Goal: Complete application form

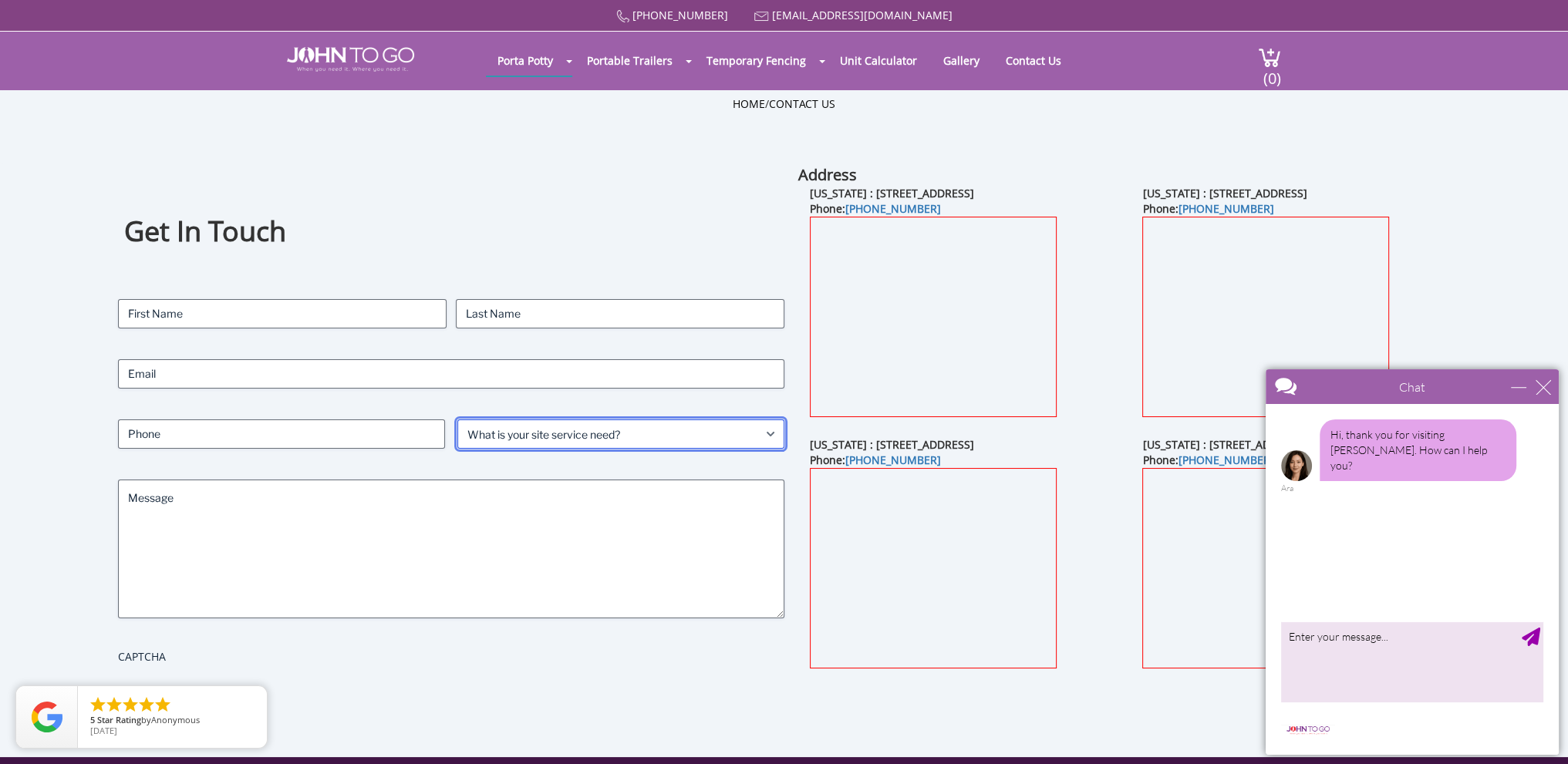
click at [761, 428] on select "What is your site service need? Consumer Construction - Commercial Construction…" at bounding box center [621, 434] width 327 height 29
click at [765, 428] on select "What is your site service need? Consumer Construction - Commercial Construction…" at bounding box center [621, 434] width 327 height 29
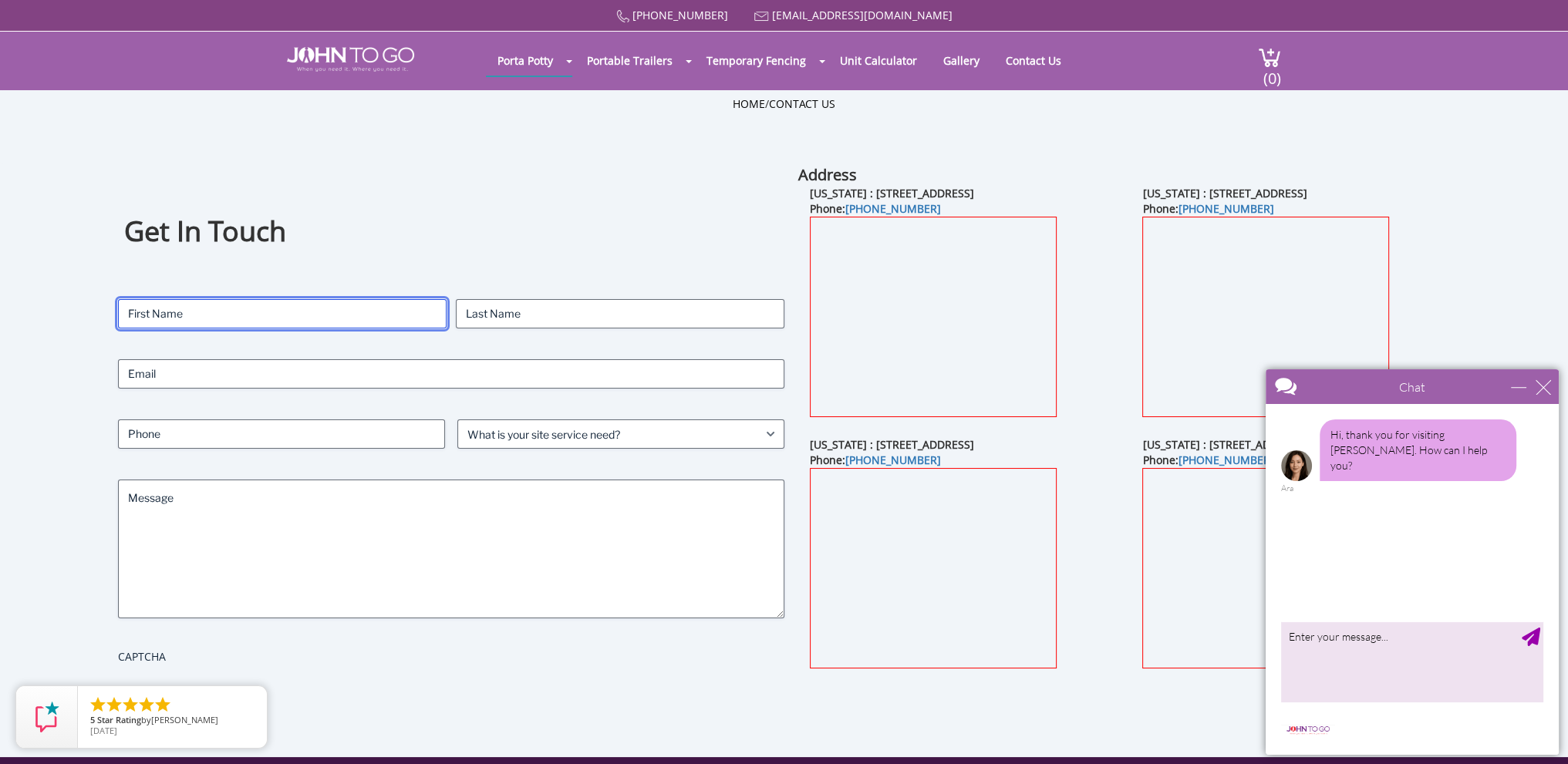
drag, startPoint x: 197, startPoint y: 307, endPoint x: 336, endPoint y: 369, distance: 152.2
click at [197, 307] on input "First" at bounding box center [282, 313] width 329 height 29
type input "[PERSON_NAME]"
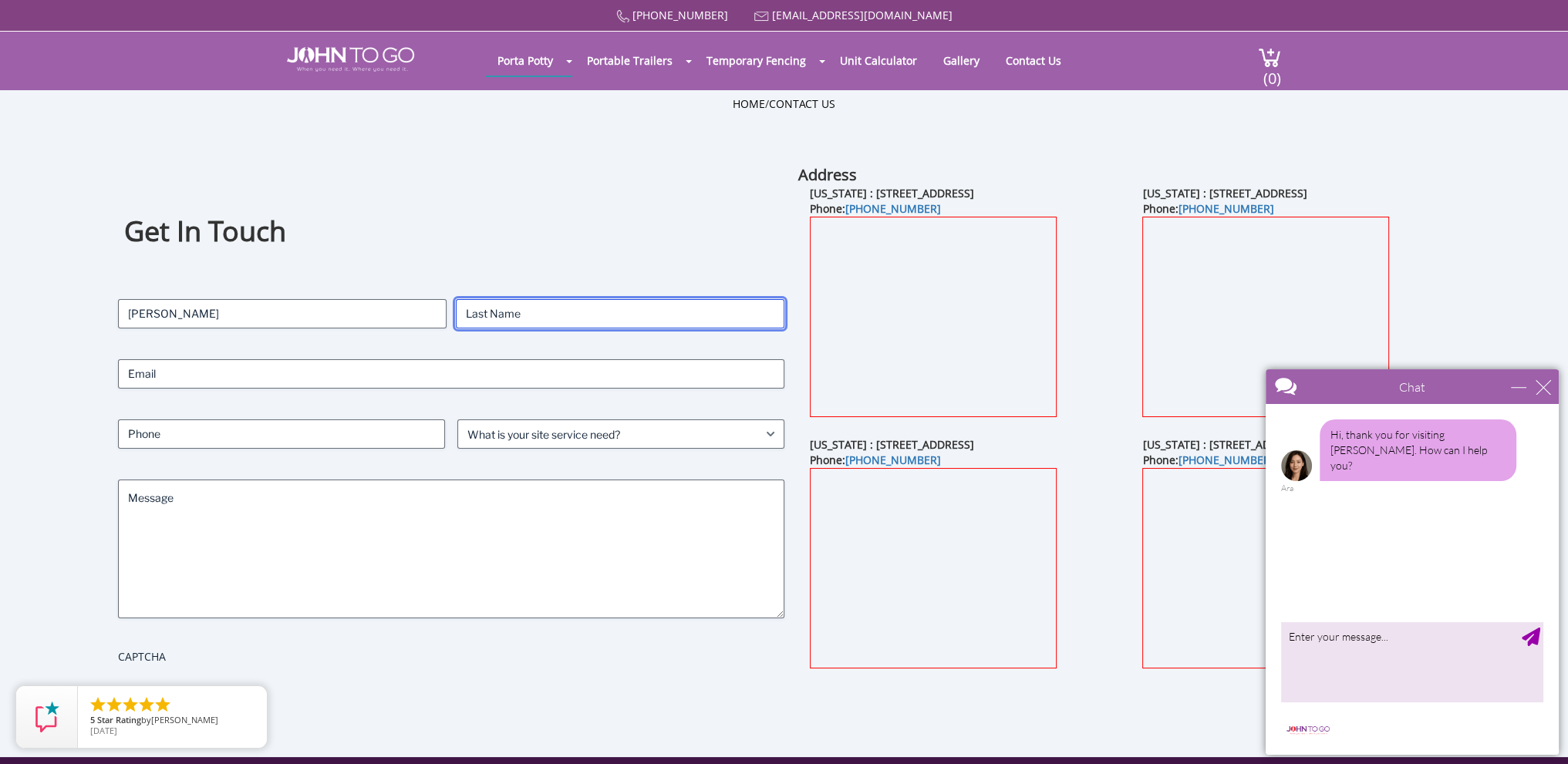
type input "garikes"
type input "3123429144"
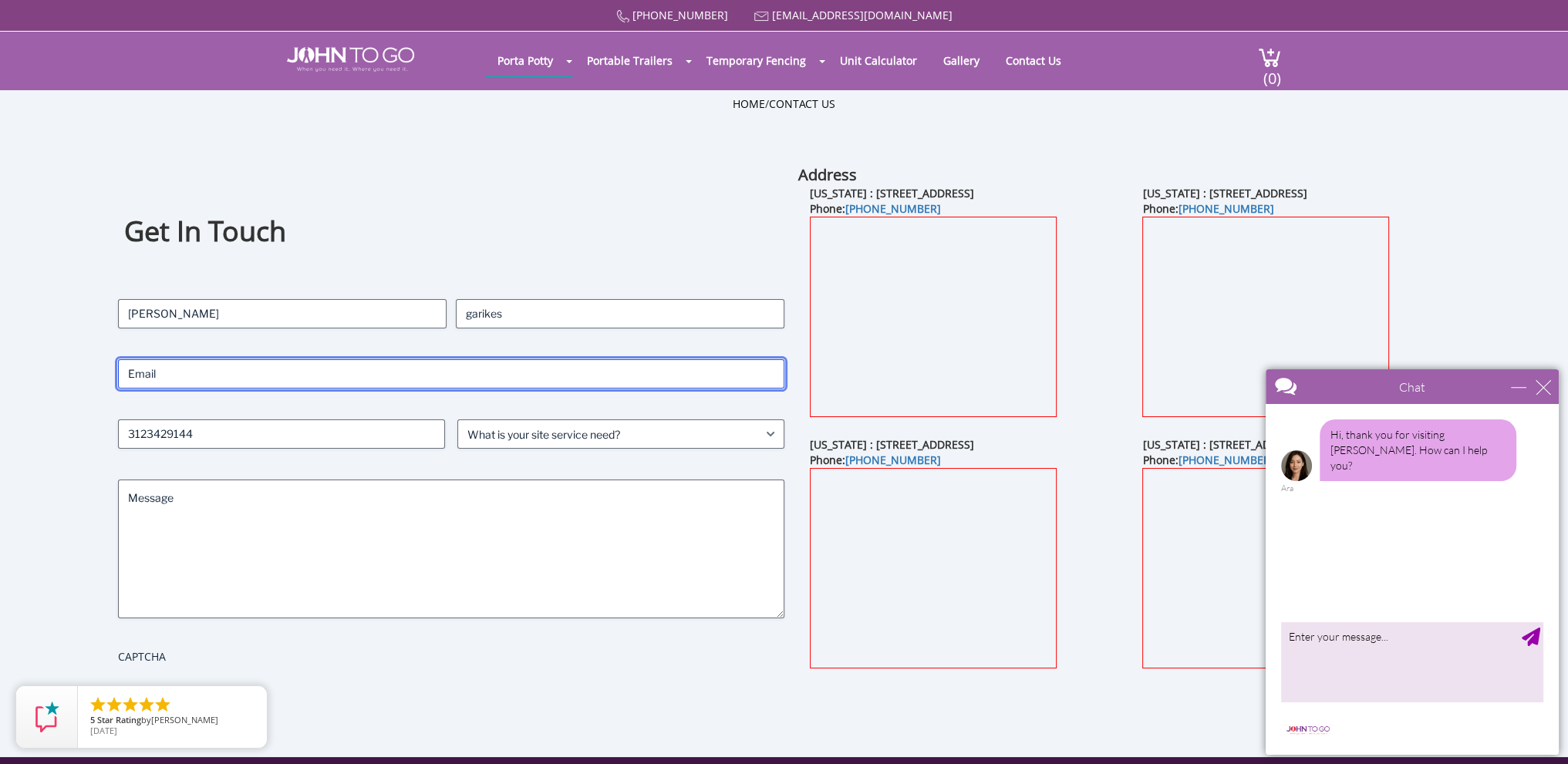
click at [271, 375] on input "Email (Required)" at bounding box center [451, 374] width 666 height 29
type input "mgarikes"
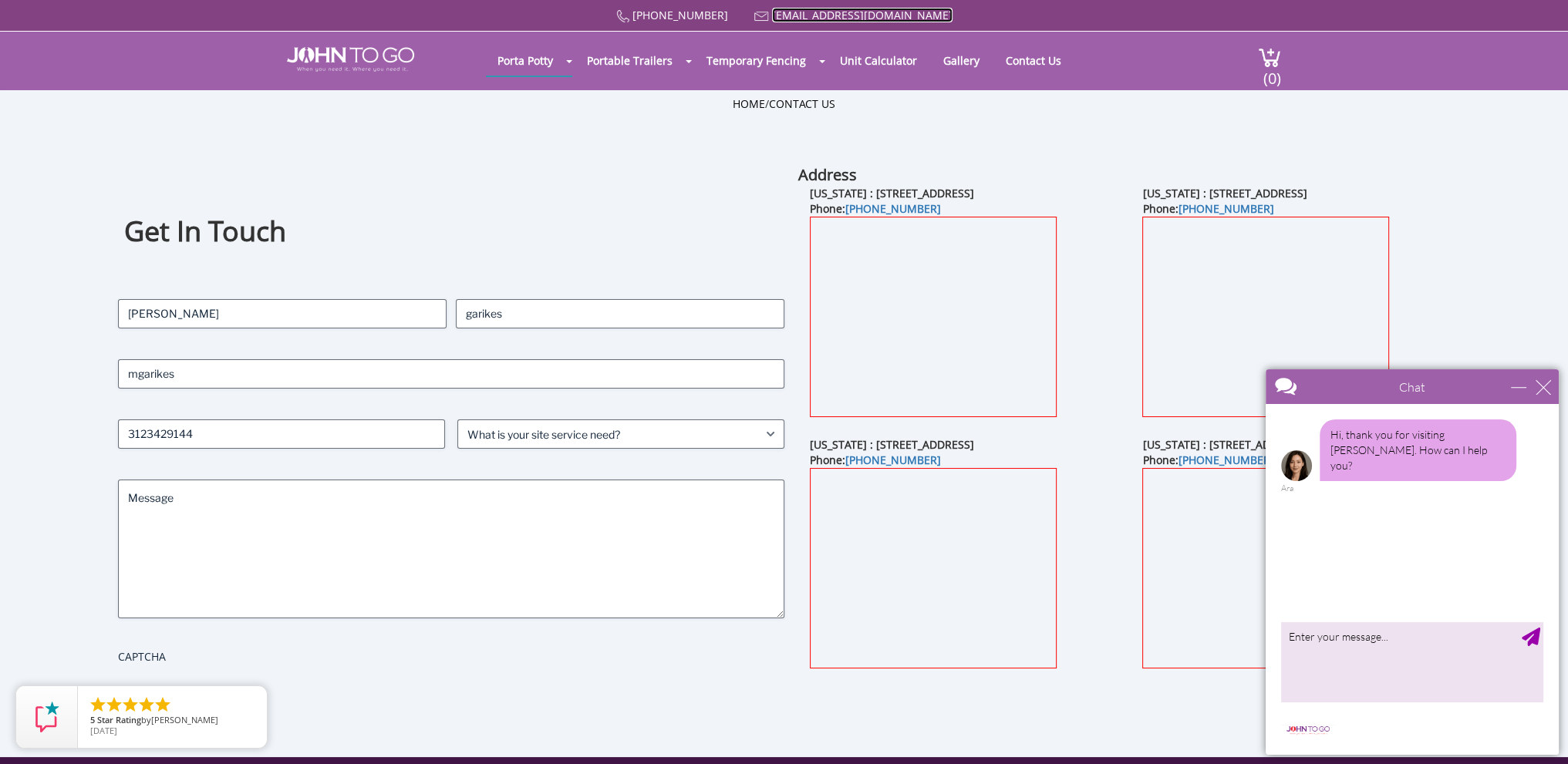
click at [827, 14] on link "[EMAIL_ADDRESS][DOMAIN_NAME]" at bounding box center [862, 14] width 180 height 14
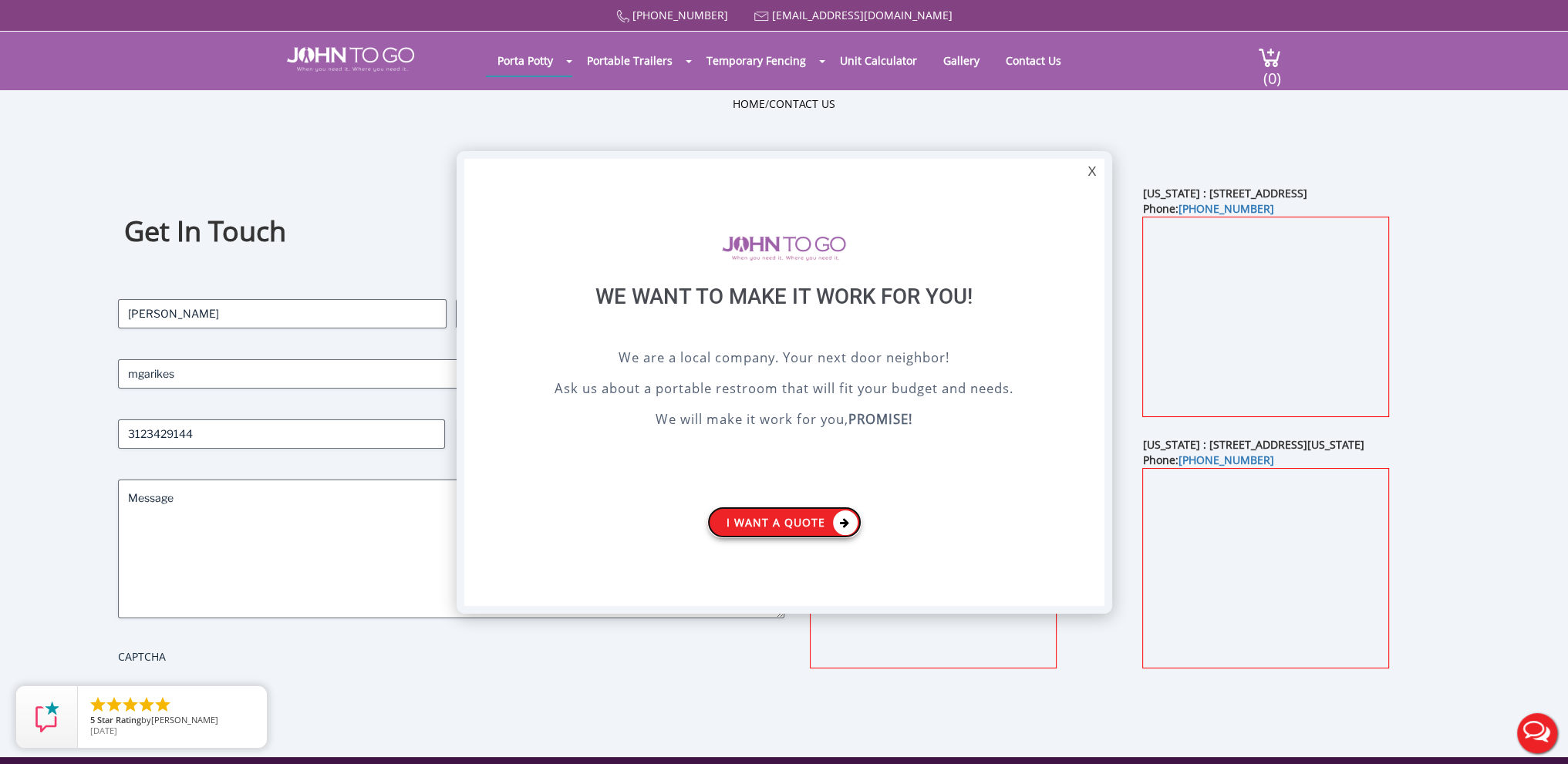
click at [800, 519] on link "I want a Quote" at bounding box center [784, 523] width 154 height 32
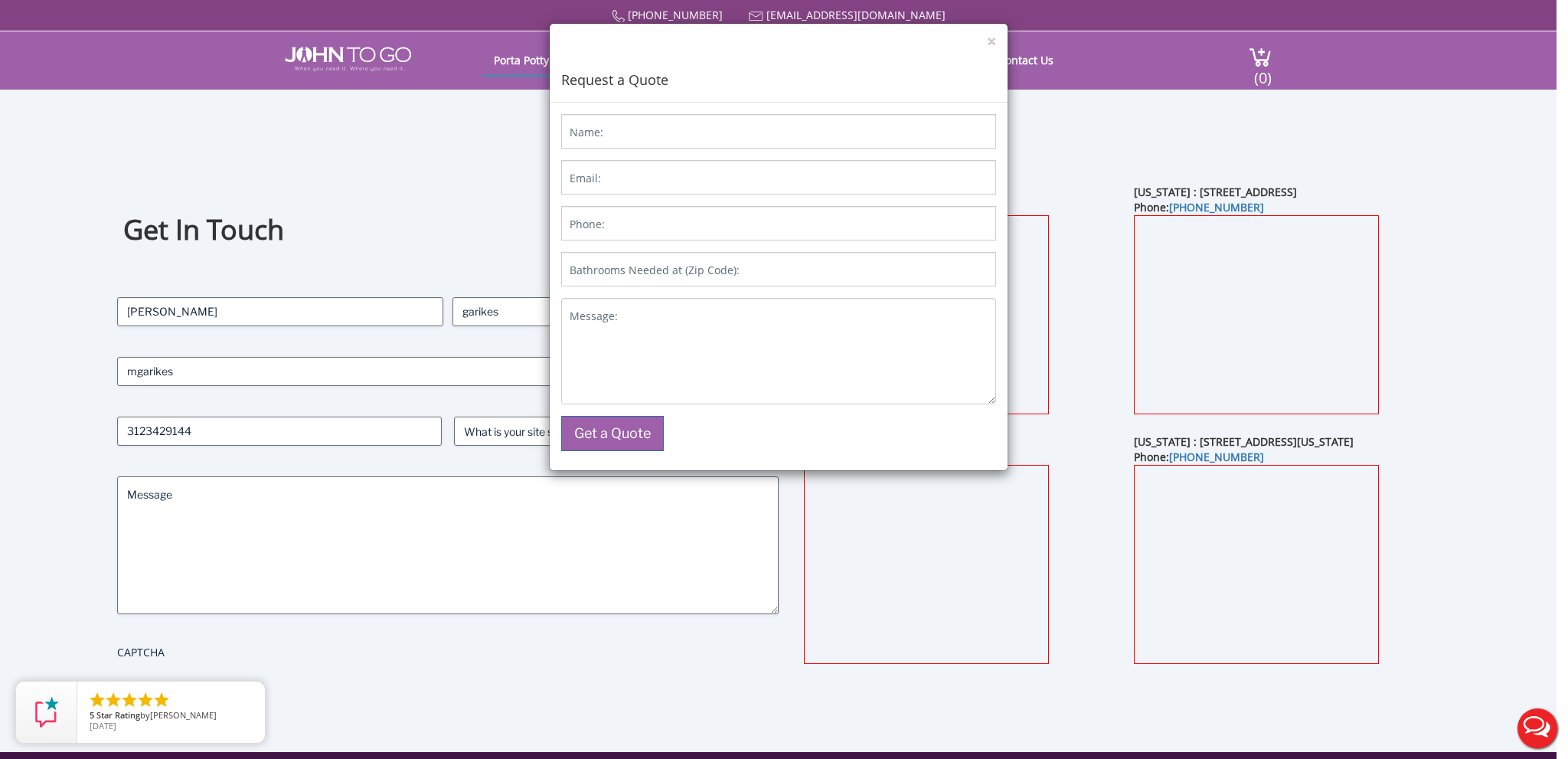
click at [996, 39] on div "× Request a Quote" at bounding box center [779, 63] width 458 height 79
click at [987, 43] on div "× Request a Quote" at bounding box center [779, 63] width 458 height 79
click at [987, 43] on button "×" at bounding box center [991, 41] width 9 height 16
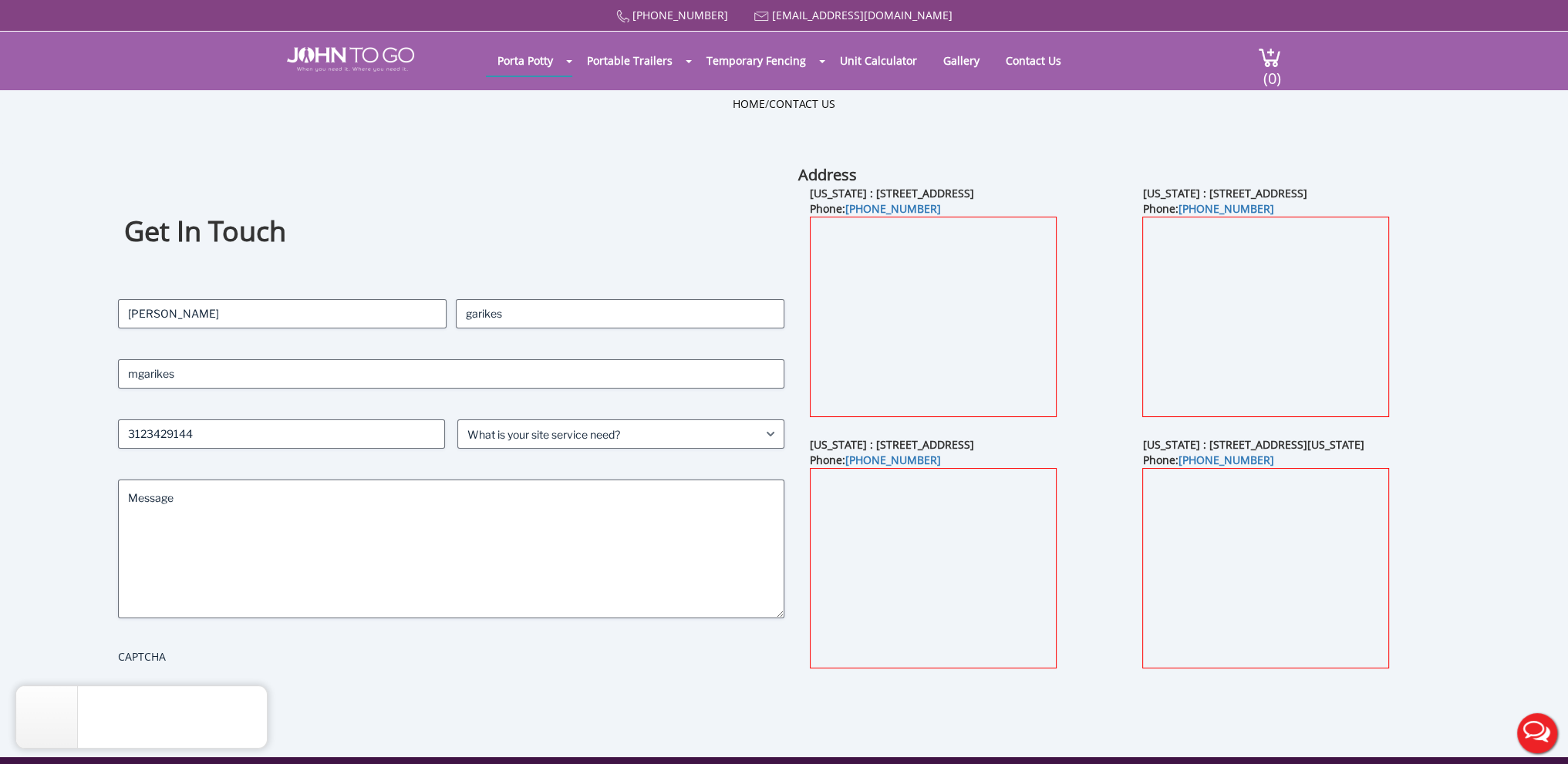
click at [521, 175] on div "Get In Touch Contact Name (Required) [PERSON_NAME] garikes Last Email (Required…" at bounding box center [451, 441] width 666 height 555
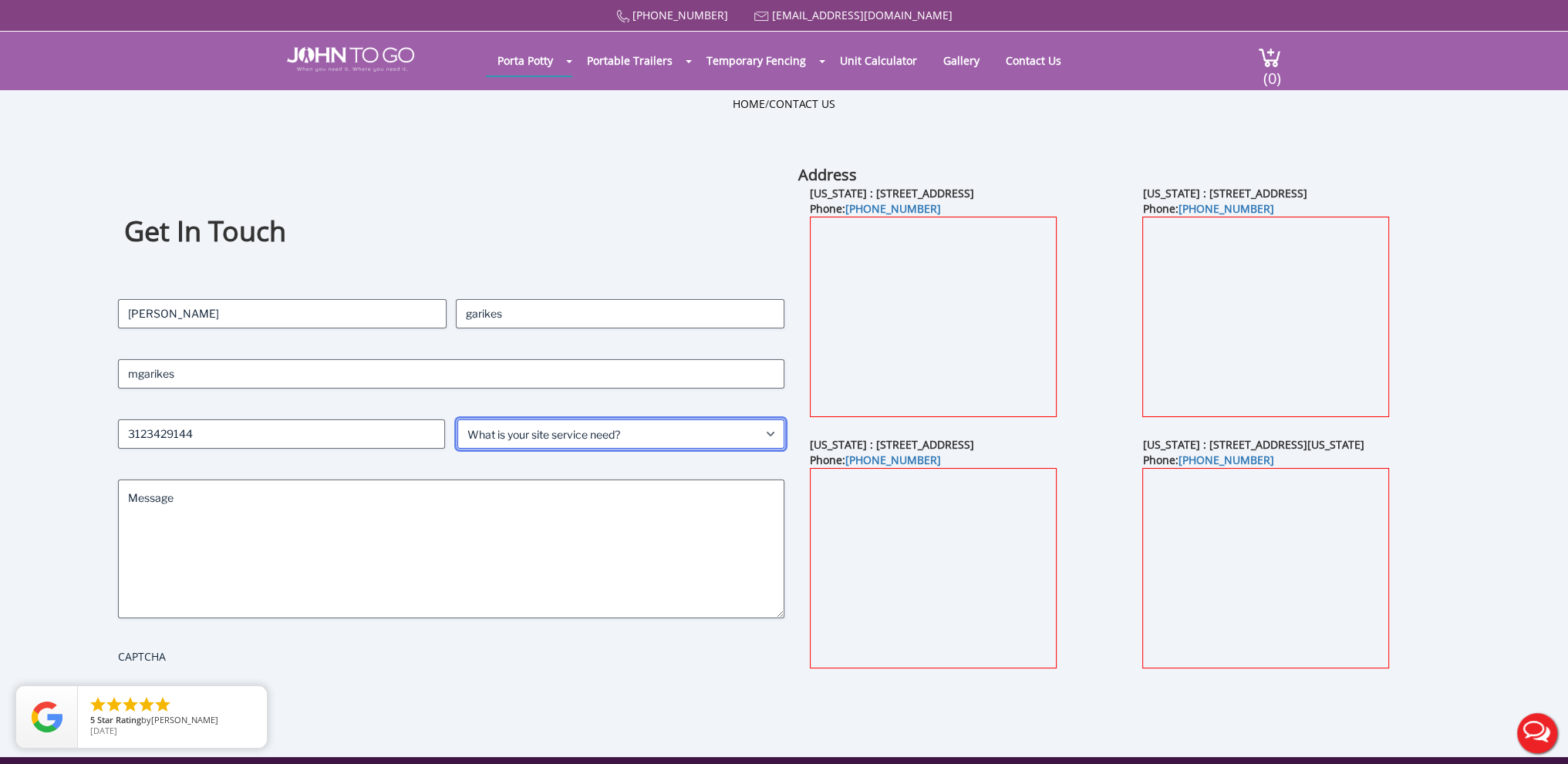
click at [634, 436] on select "What is your site service need? Consumer Construction - Commercial Construction…" at bounding box center [621, 434] width 327 height 29
select select "Event"
click at [458, 420] on select "What is your site service need? Consumer Construction - Commercial Construction…" at bounding box center [621, 434] width 327 height 29
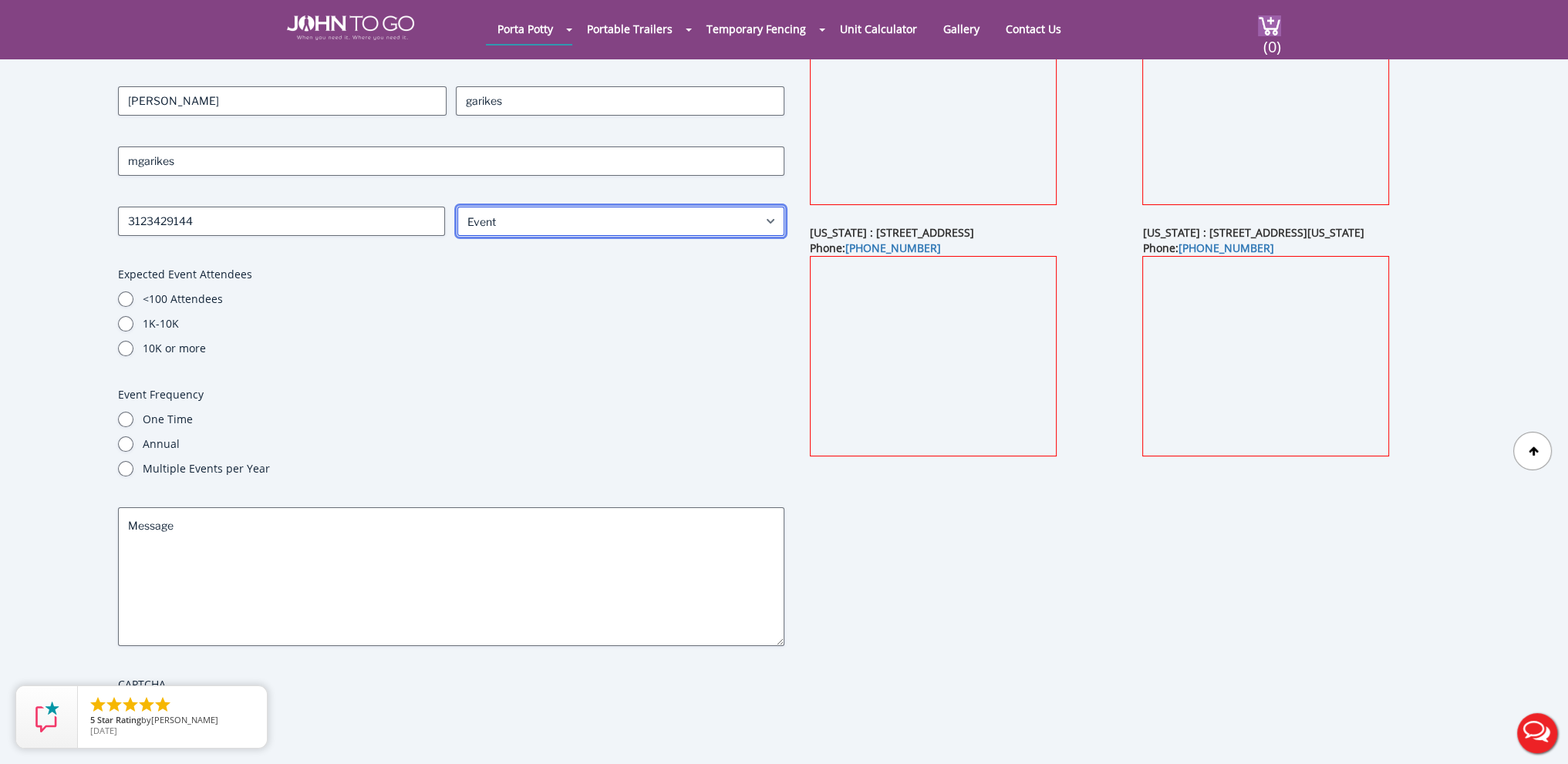
scroll to position [154, 0]
click at [127, 419] on input "One Time" at bounding box center [126, 419] width 15 height 15
radio input "true"
click at [127, 298] on input "<100 Attendees" at bounding box center [126, 299] width 15 height 15
radio input "true"
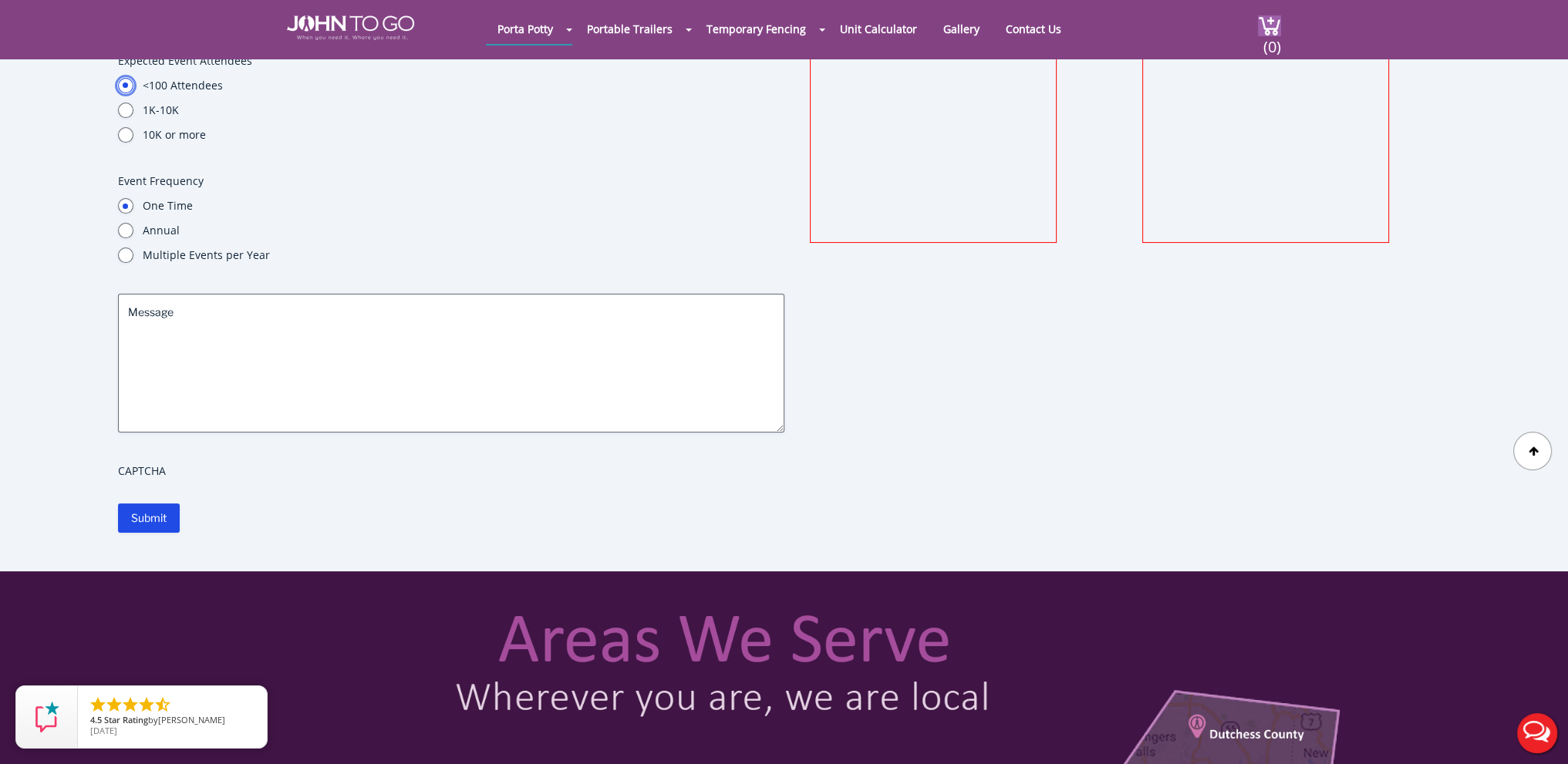
scroll to position [308, 0]
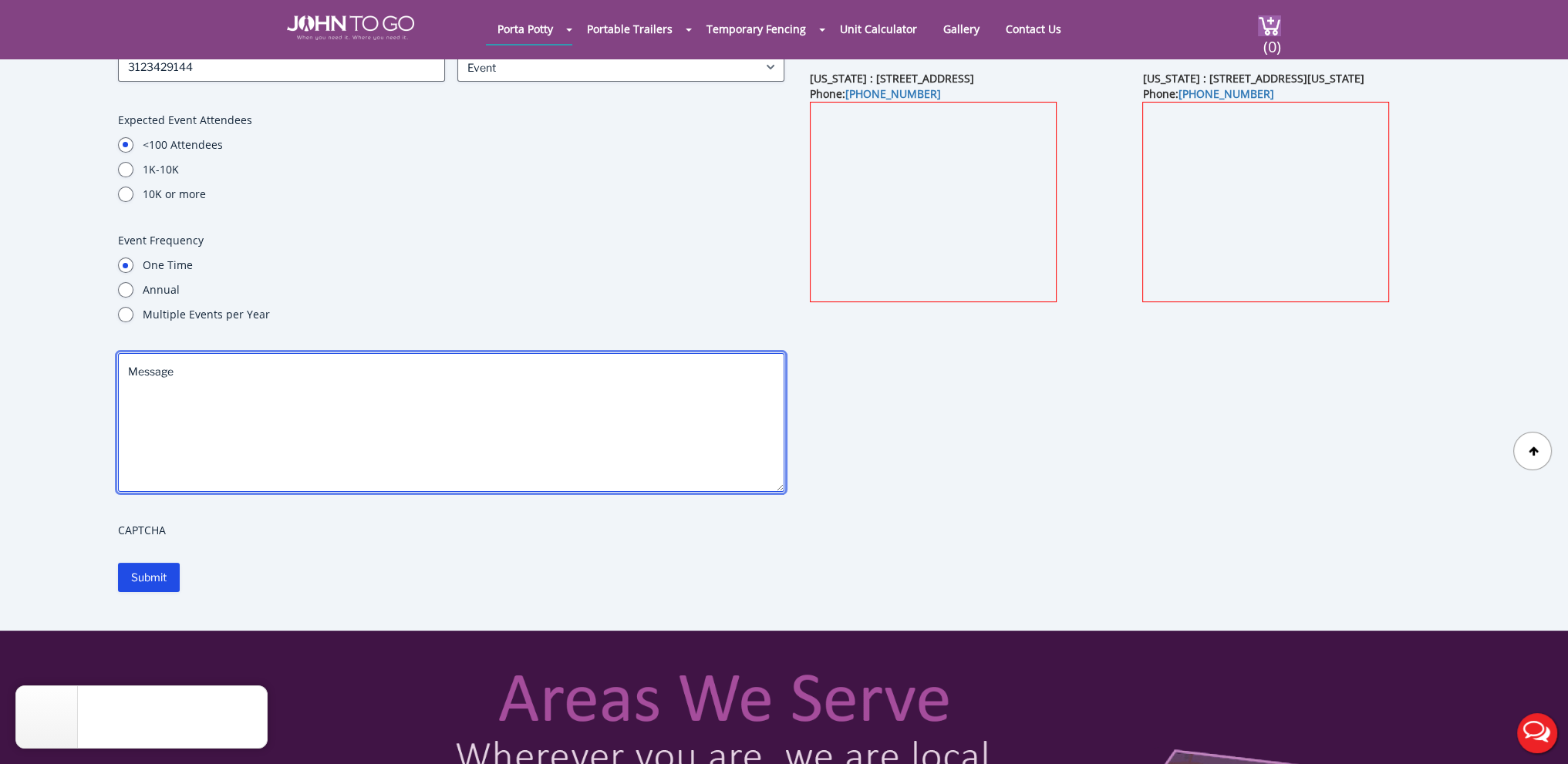
click at [438, 401] on textarea "Message" at bounding box center [451, 423] width 666 height 139
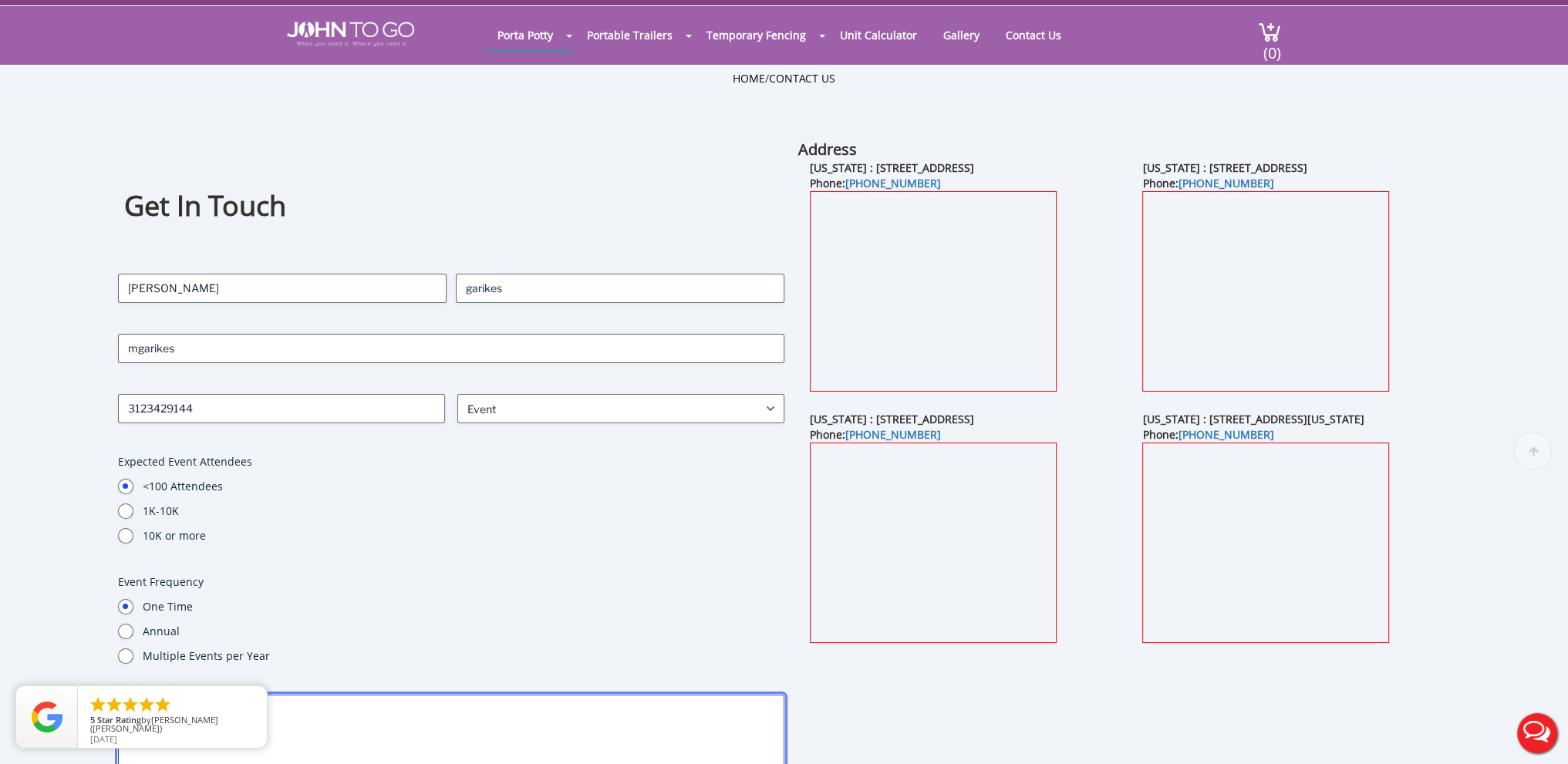
scroll to position [0, 0]
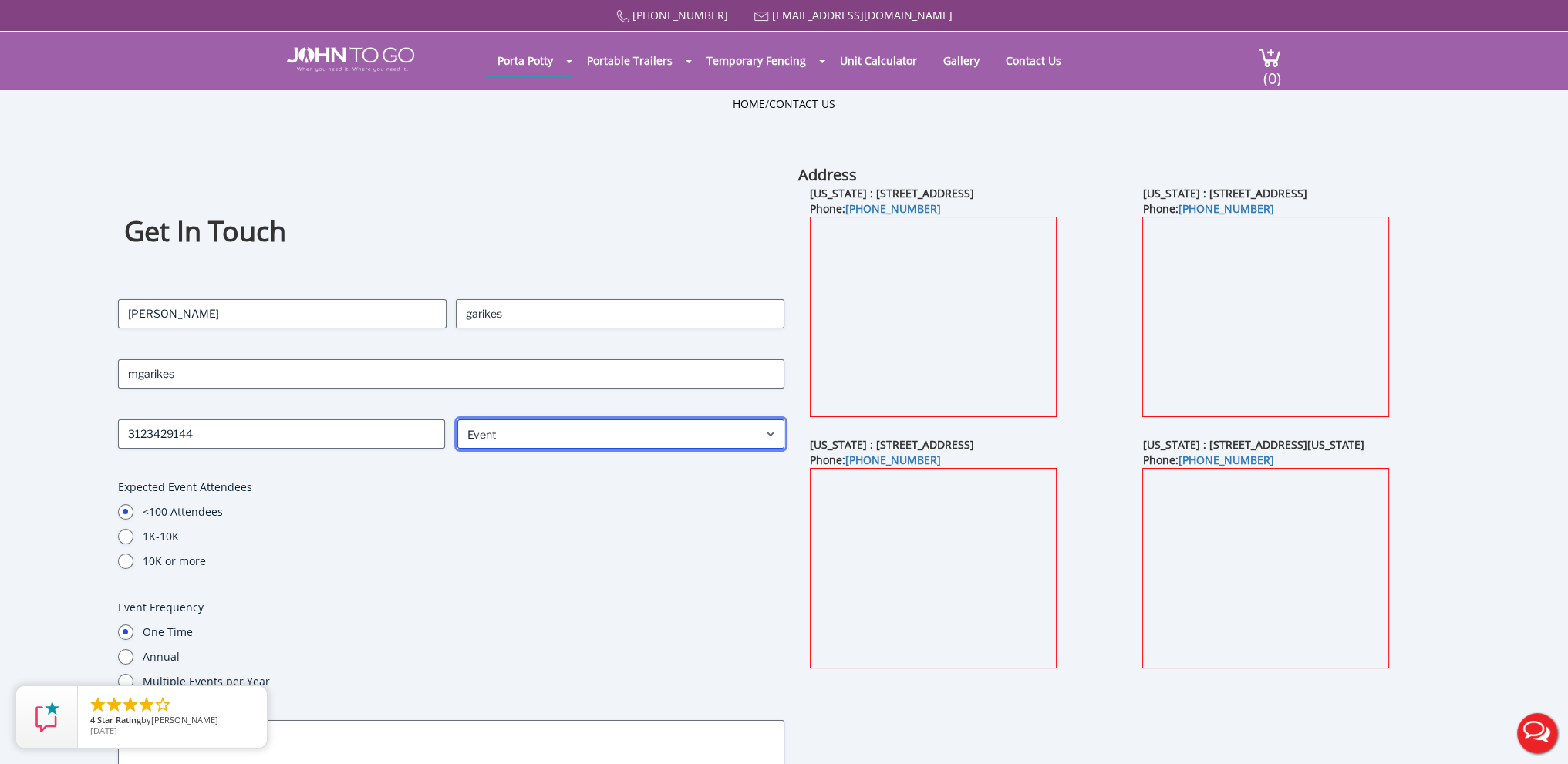
click at [597, 431] on select "What is your site service need? Consumer Construction - Commercial Construction…" at bounding box center [621, 434] width 327 height 29
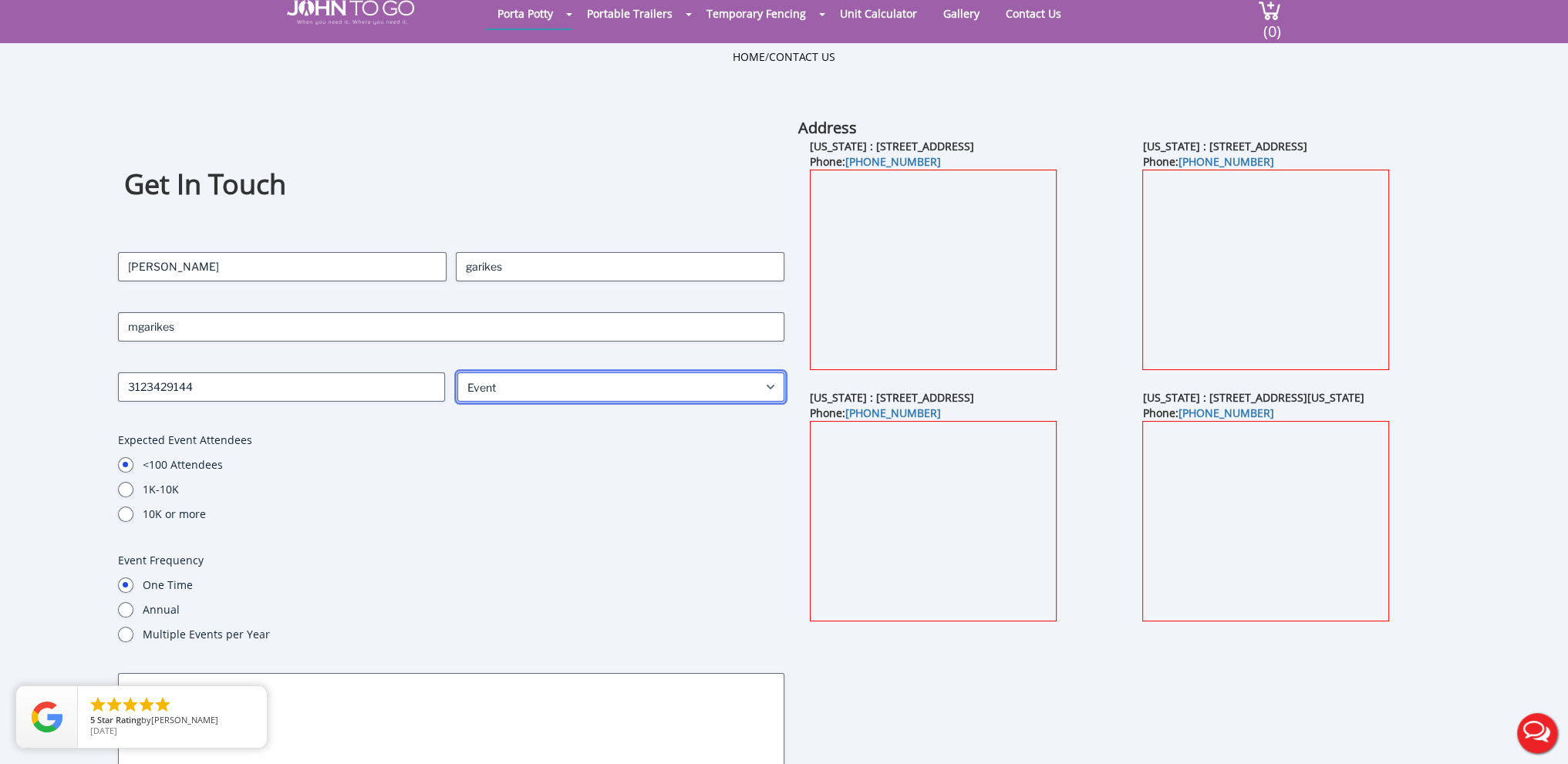
scroll to position [231, 0]
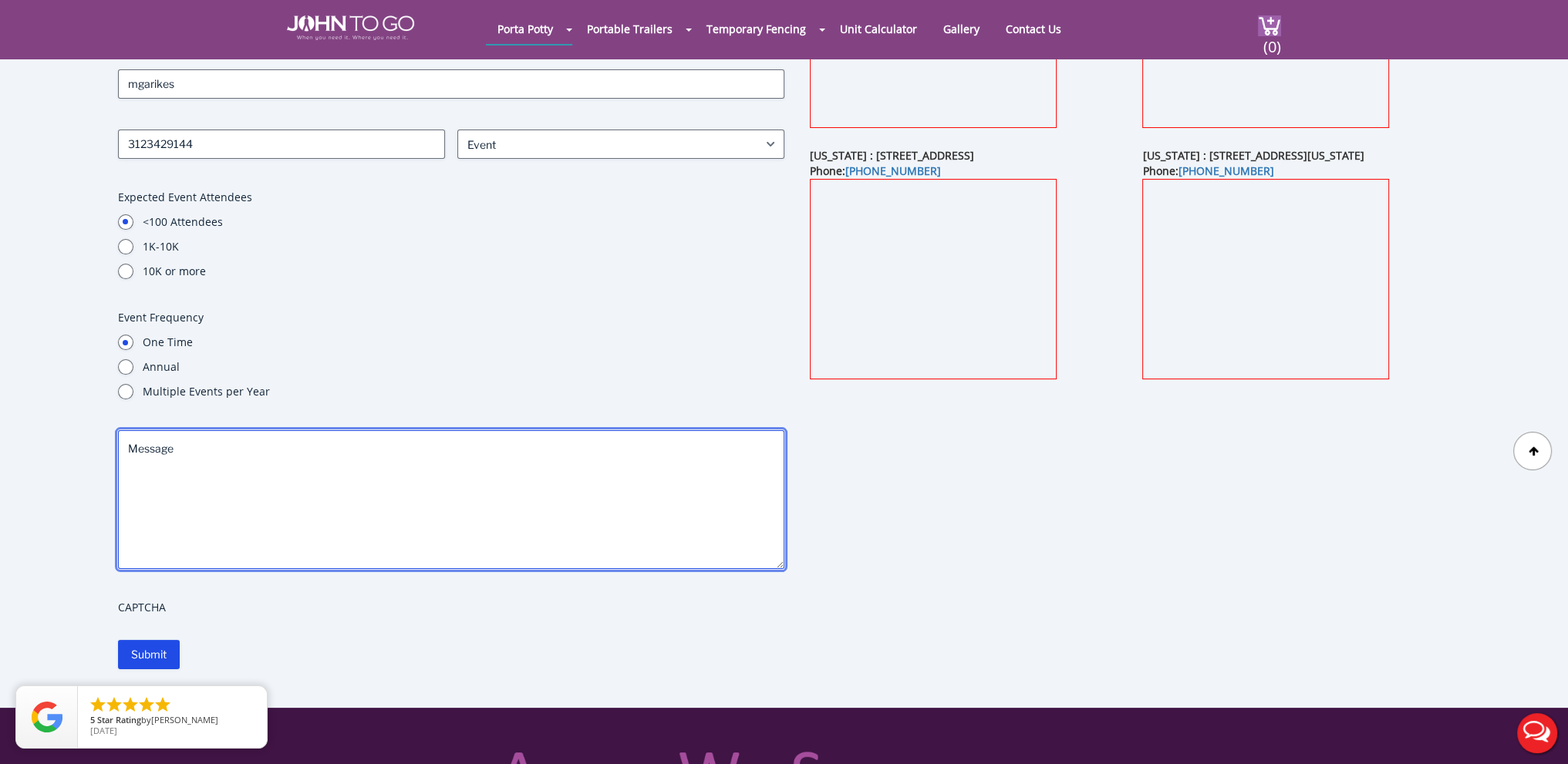
click at [488, 488] on textarea "Message" at bounding box center [451, 500] width 666 height 139
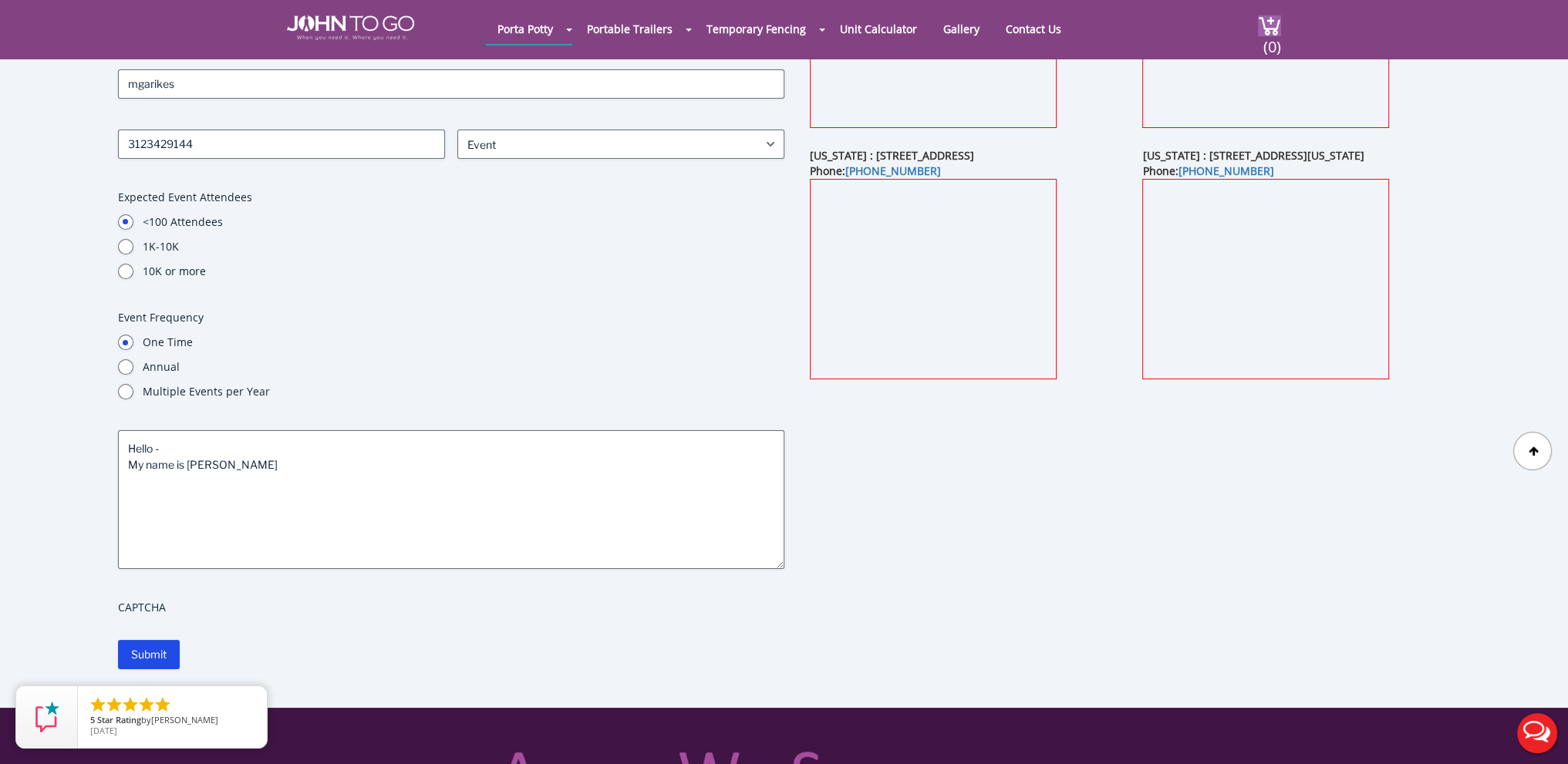
click at [984, 498] on div "Address [US_STATE] : [STREET_ADDRESS] Phone: [PHONE_NUMBER] [US_STATE] : [STREE…" at bounding box center [1131, 271] width 666 height 795
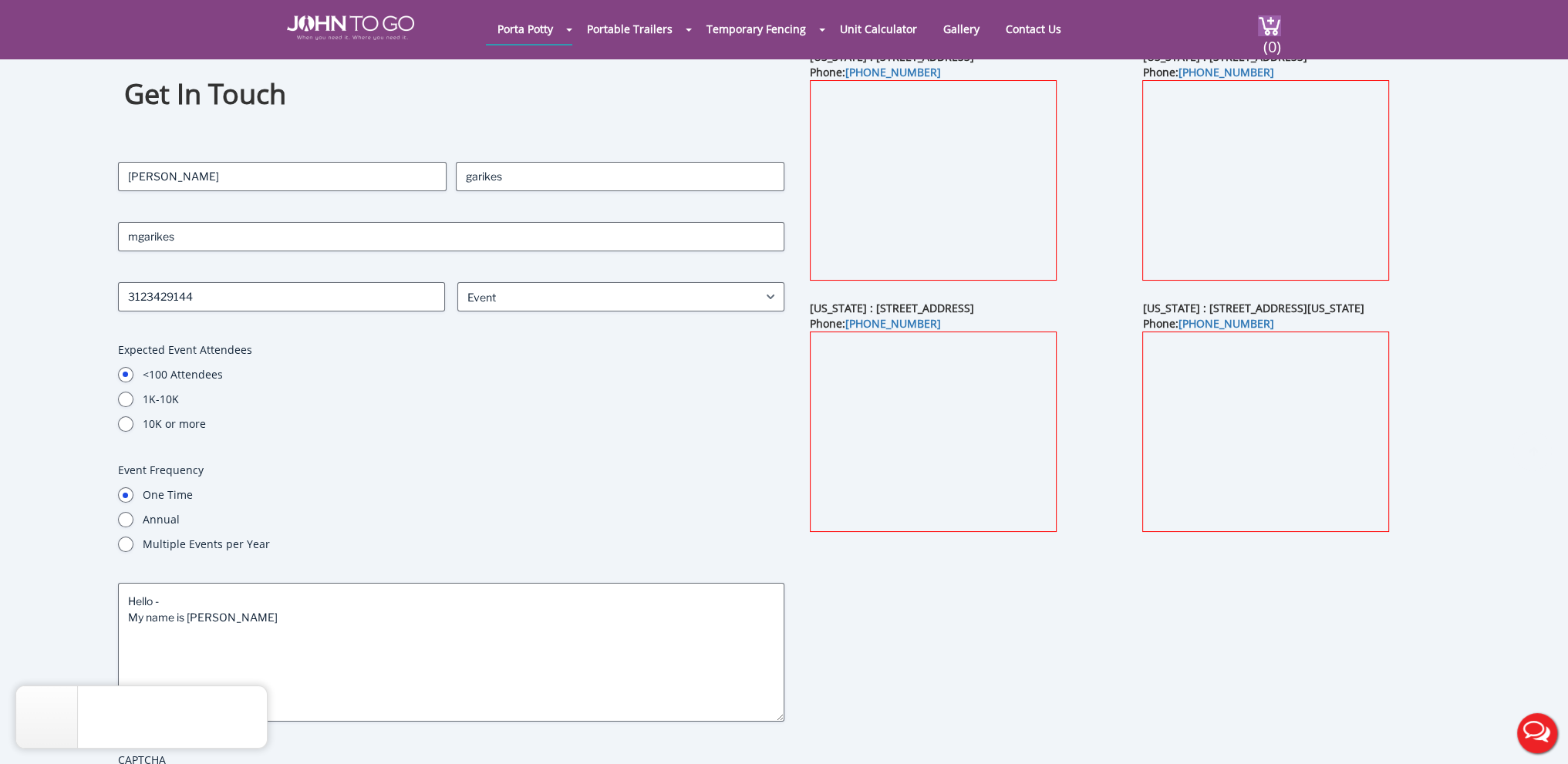
scroll to position [154, 0]
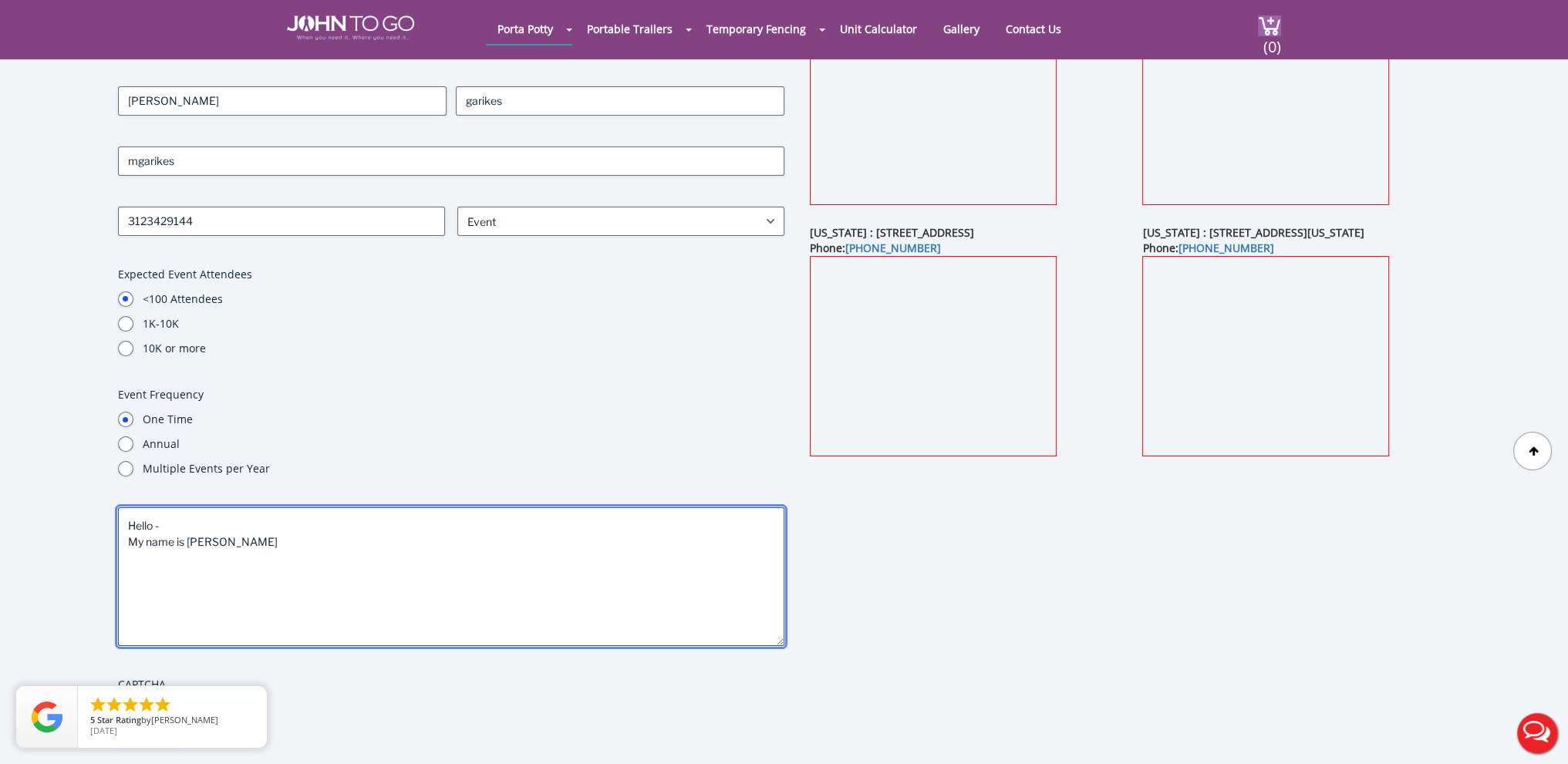
click at [320, 534] on textarea "Hello - My name is [PERSON_NAME]" at bounding box center [451, 577] width 666 height 139
click at [489, 544] on textarea "Hello - My name is [PERSON_NAME]. I am with LSAV Powerhouse" at bounding box center [451, 577] width 666 height 139
drag, startPoint x: 258, startPoint y: 537, endPoint x: 261, endPoint y: 558, distance: 21.2
click at [258, 539] on textarea "Hello - My name is [PERSON_NAME]. I am with LSAV Powerhouse" at bounding box center [451, 577] width 666 height 139
paste textarea "[PERSON_NAME]"
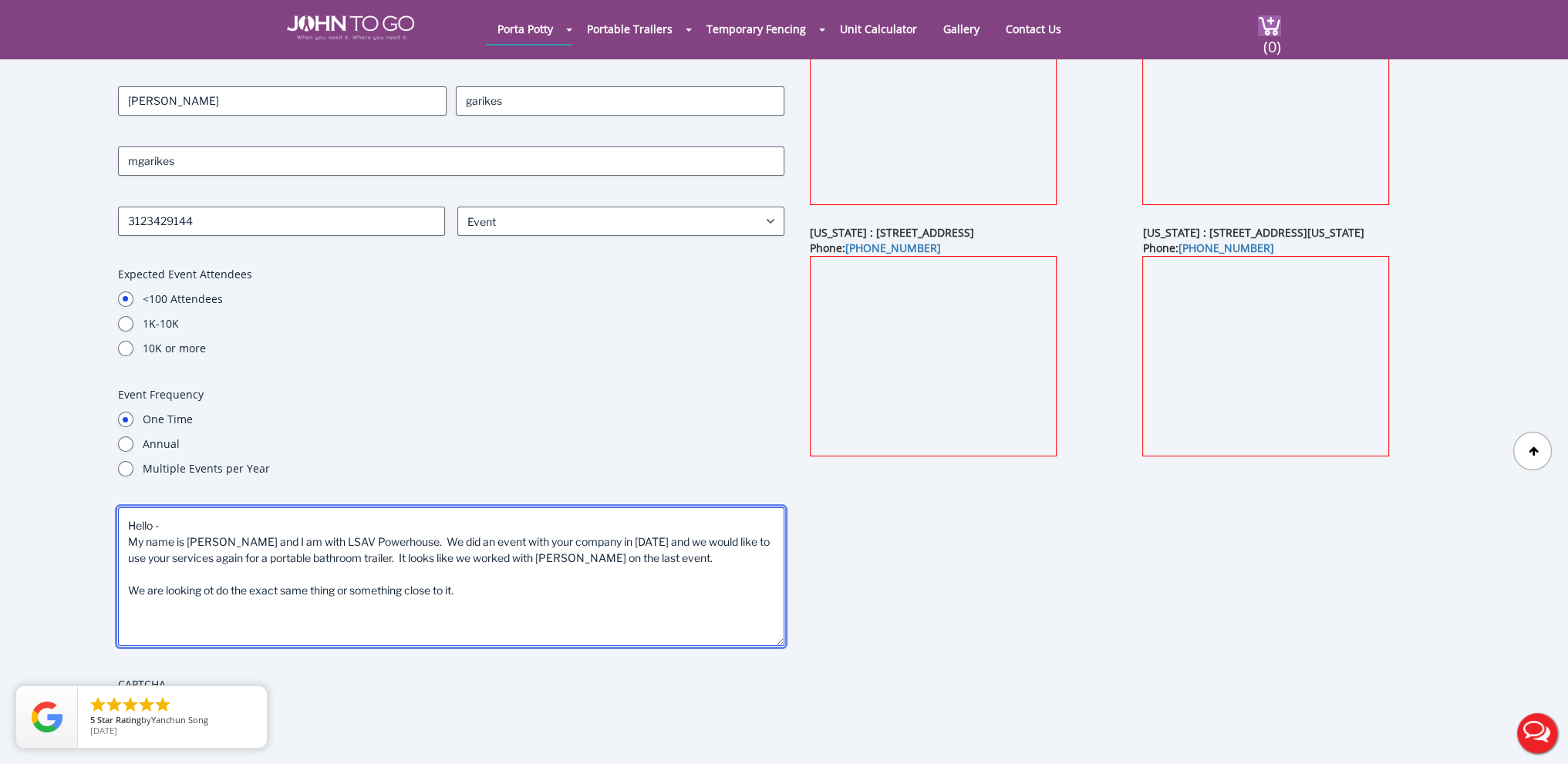
click at [214, 592] on textarea "Hello - My name is [PERSON_NAME] and I am with LSAV Powerhouse. We did an event…" at bounding box center [451, 577] width 666 height 139
drag, startPoint x: 511, startPoint y: 583, endPoint x: 517, endPoint y: 613, distance: 30.6
click at [511, 586] on textarea "Hello - My name is [PERSON_NAME] and I am with LSAV Powerhouse. We did an event…" at bounding box center [451, 577] width 666 height 139
drag, startPoint x: 127, startPoint y: 585, endPoint x: 136, endPoint y: 590, distance: 10.3
click at [127, 586] on textarea "Hello - My name is [PERSON_NAME] and I am with LSAV Powerhouse. We did an event…" at bounding box center [451, 577] width 666 height 139
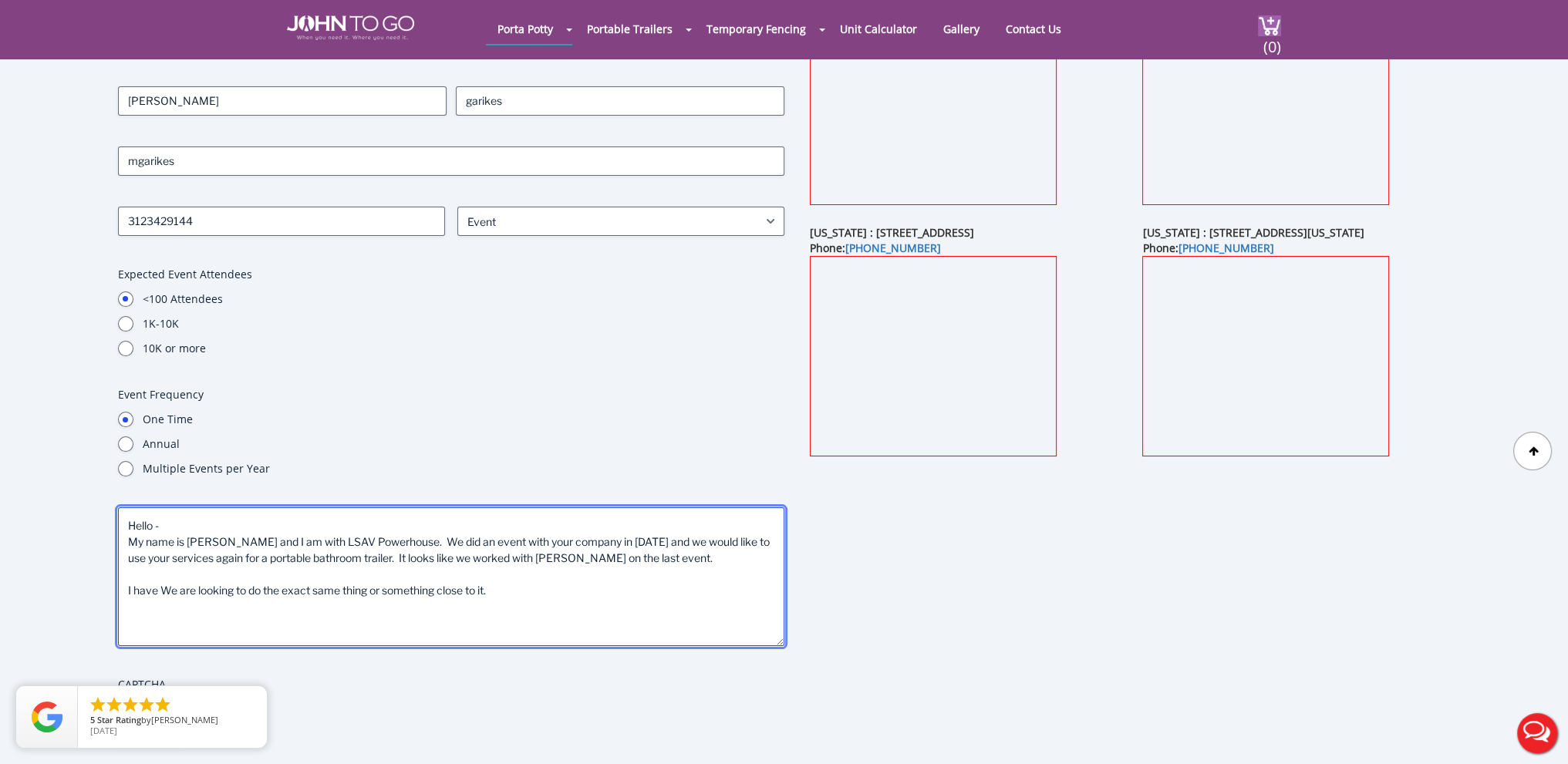
click at [635, 596] on textarea "Hello - My name is [PERSON_NAME] and I am with LSAV Powerhouse. We did an event…" at bounding box center [451, 577] width 666 height 139
drag, startPoint x: 161, startPoint y: 587, endPoint x: 170, endPoint y: 623, distance: 37.1
click at [162, 587] on textarea "Hello - My name is [PERSON_NAME] and I am with LSAV Powerhouse. We did an event…" at bounding box center [451, 577] width 666 height 139
click at [457, 591] on textarea "Hello - My name is [PERSON_NAME] and I am with LSAV Powerhouse. We did an event…" at bounding box center [451, 577] width 666 height 139
drag, startPoint x: 343, startPoint y: 588, endPoint x: 370, endPoint y: 648, distance: 65.8
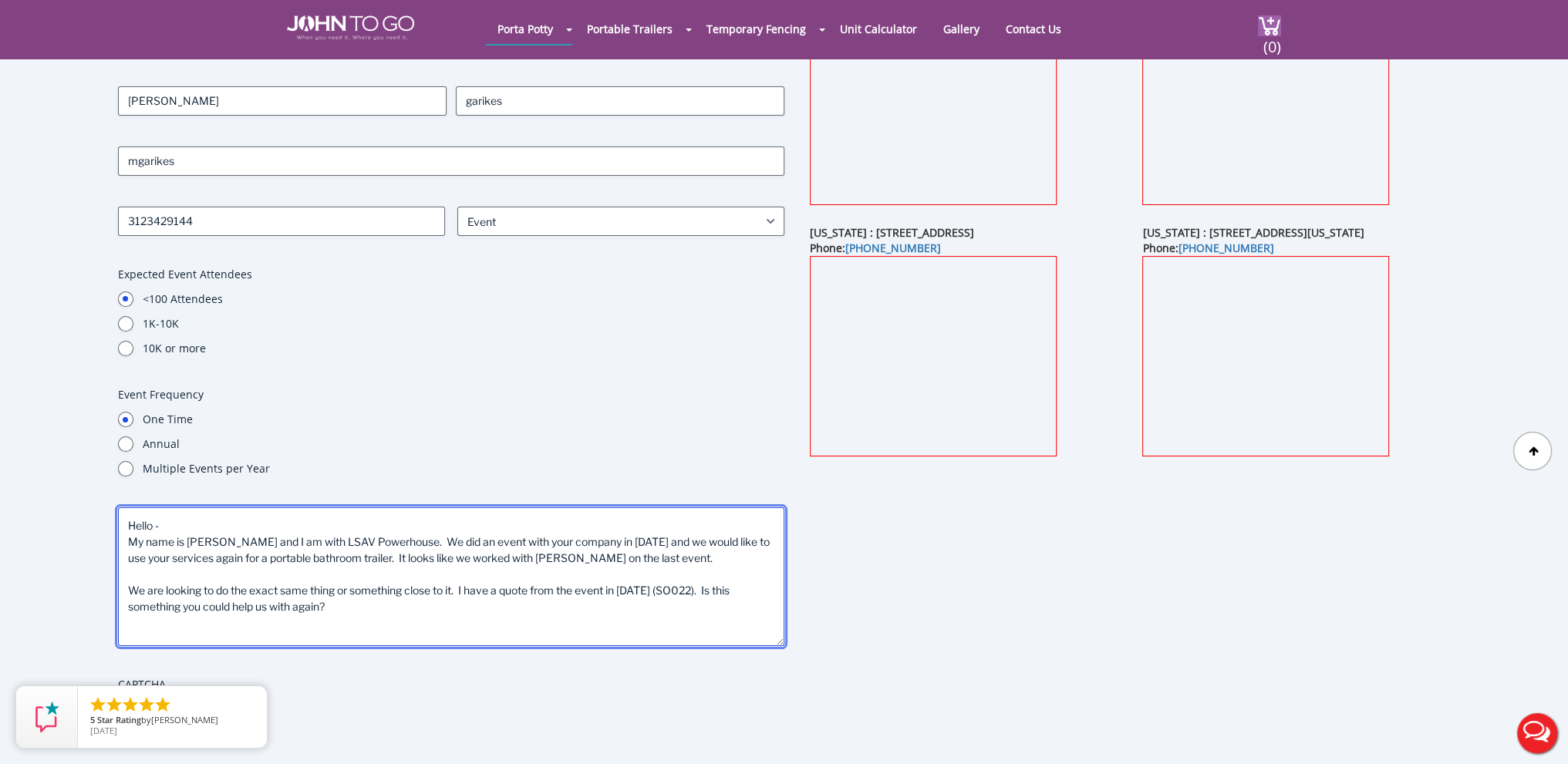
click at [343, 588] on textarea "Hello - My name is [PERSON_NAME] and I am with LSAV Powerhouse. We did an event…" at bounding box center [451, 577] width 666 height 139
click at [260, 607] on textarea "Hello - My name is [PERSON_NAME] and I am with LSAV Powerhouse. We did an event…" at bounding box center [451, 577] width 666 height 139
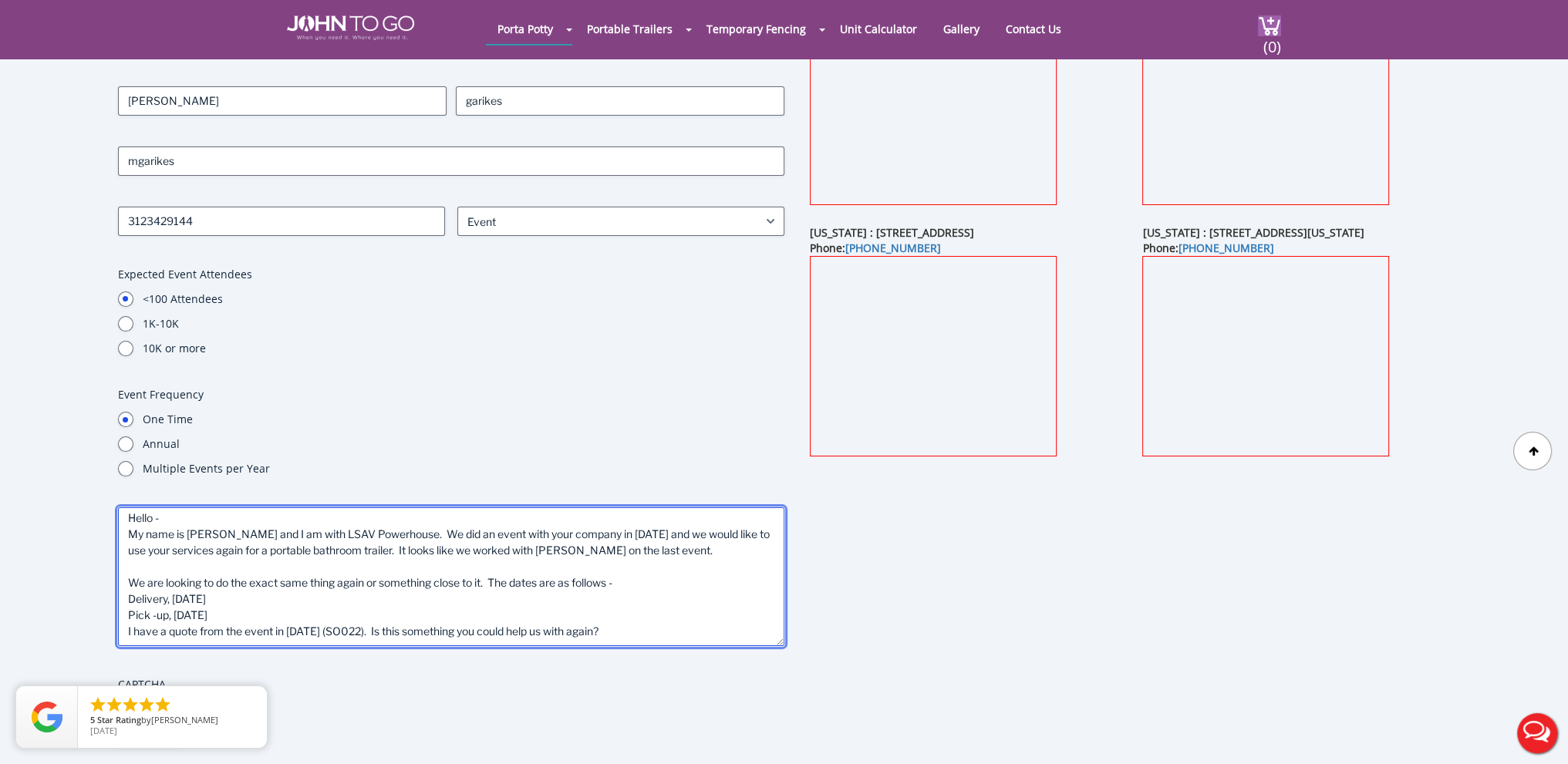
scroll to position [10, 0]
click at [355, 629] on textarea "Hello - My name is [PERSON_NAME] and I am with LSAV Powerhouse. We did an event…" at bounding box center [451, 577] width 666 height 139
click at [127, 628] on textarea "Hello - My name is [PERSON_NAME] and I am with LSAV Powerhouse. We did an event…" at bounding box center [451, 577] width 666 height 139
drag, startPoint x: 691, startPoint y: 625, endPoint x: 442, endPoint y: 630, distance: 249.1
click at [442, 630] on textarea "Hello - My name is [PERSON_NAME] and I am with LSAV Powerhouse. We did an event…" at bounding box center [451, 577] width 666 height 139
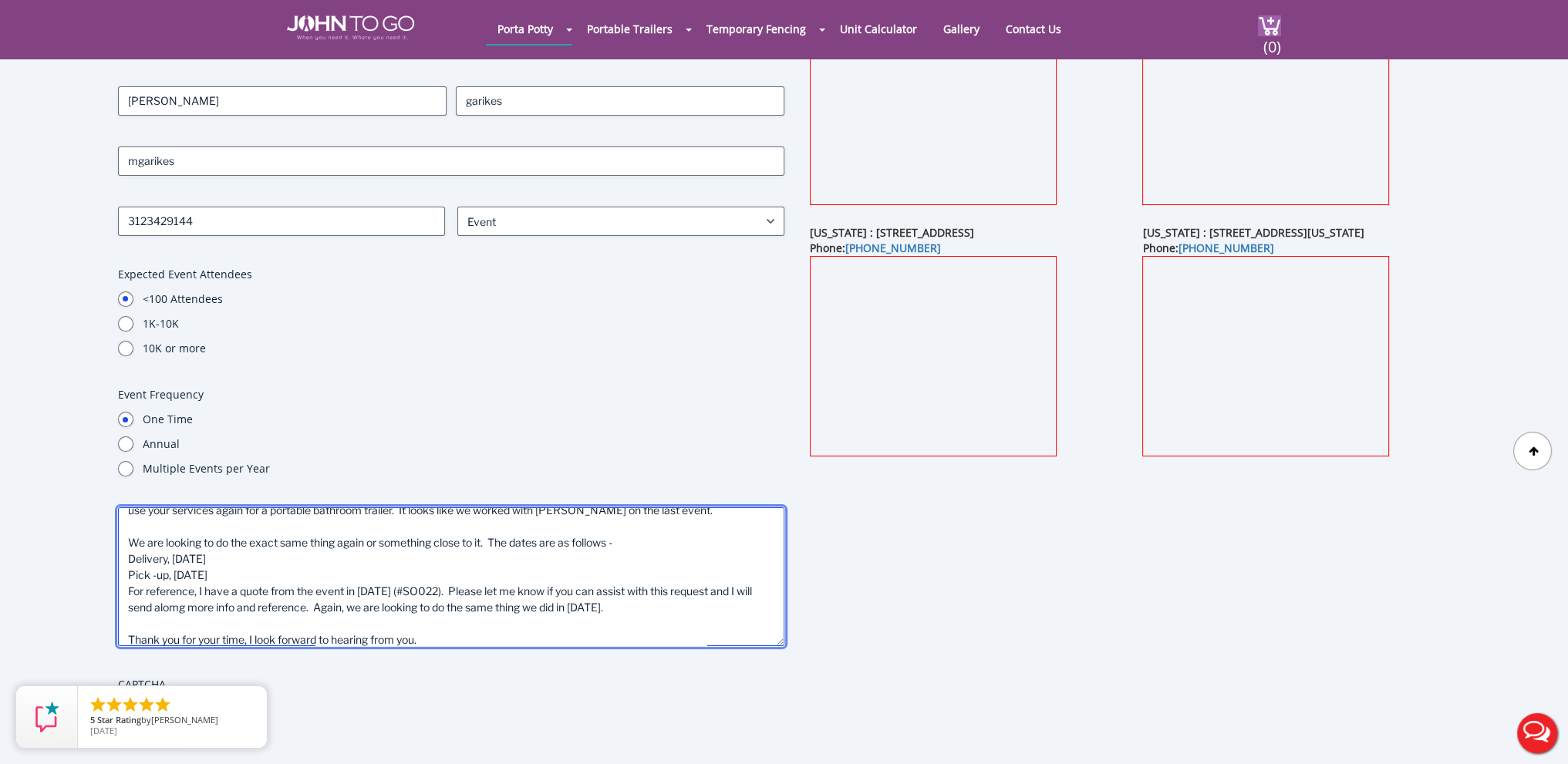
scroll to position [65, 0]
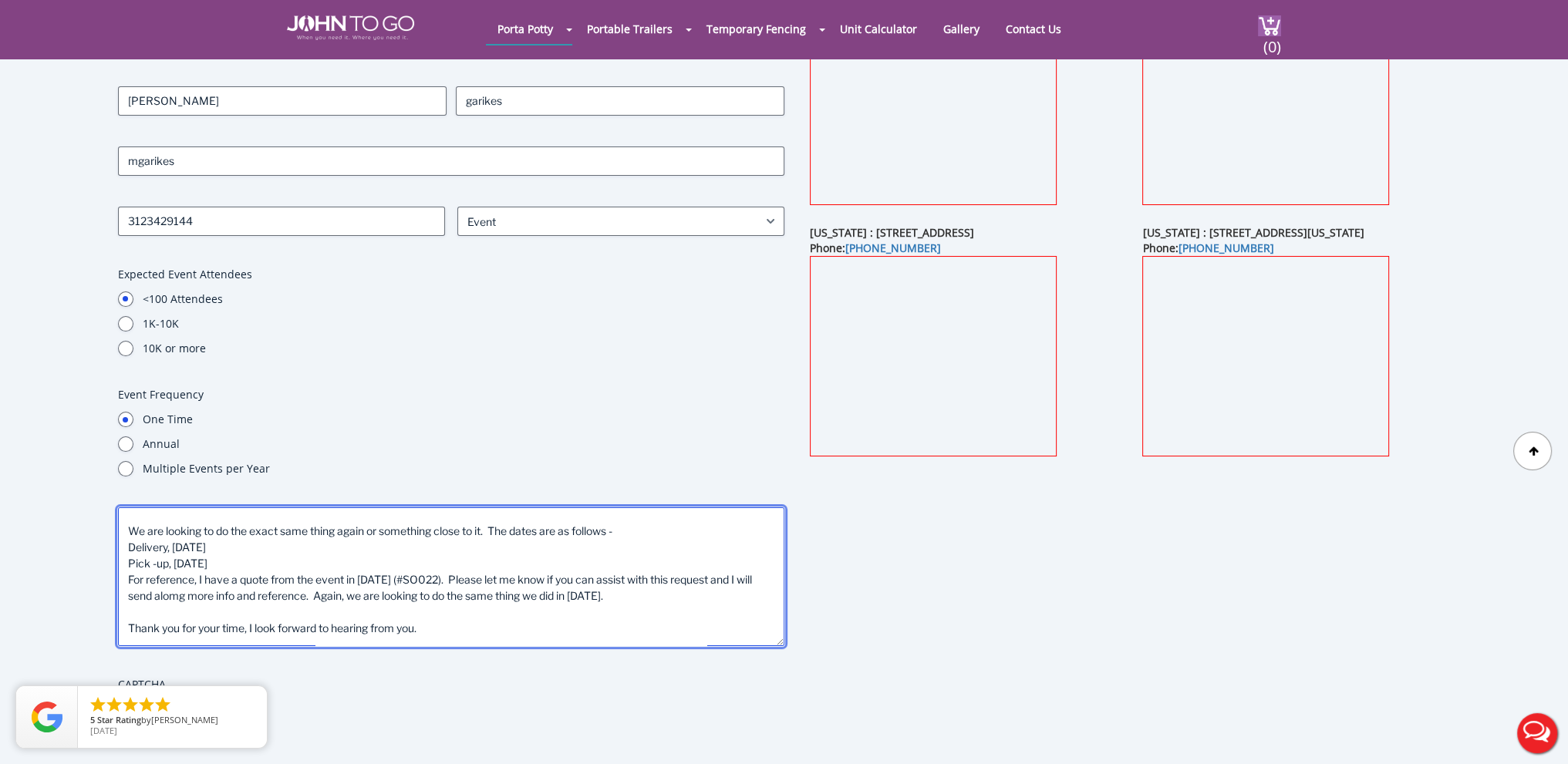
type textarea "Hello - My name is [PERSON_NAME] and I am with LSAV Powerhouse. We did an event…"
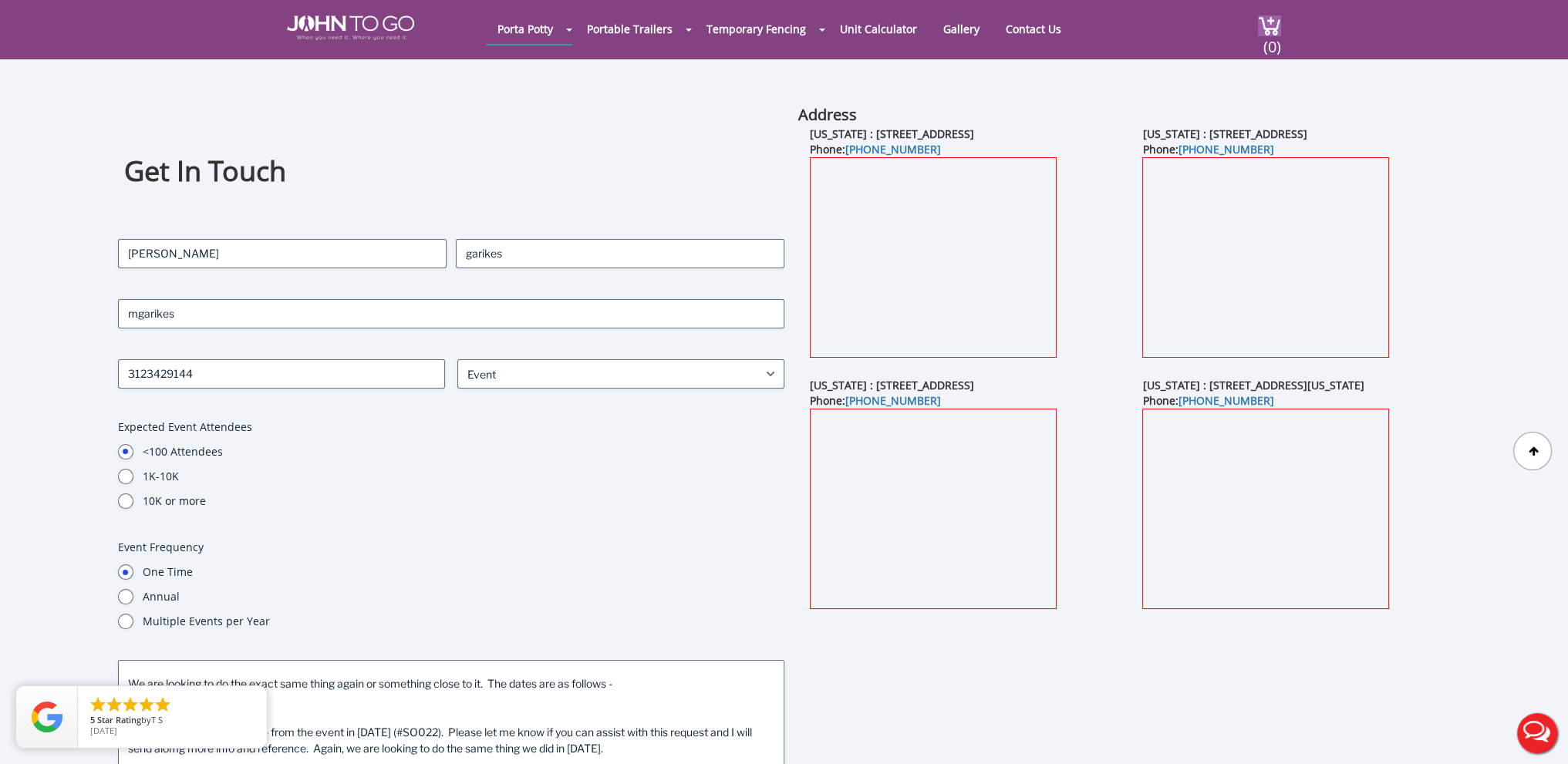
scroll to position [0, 0]
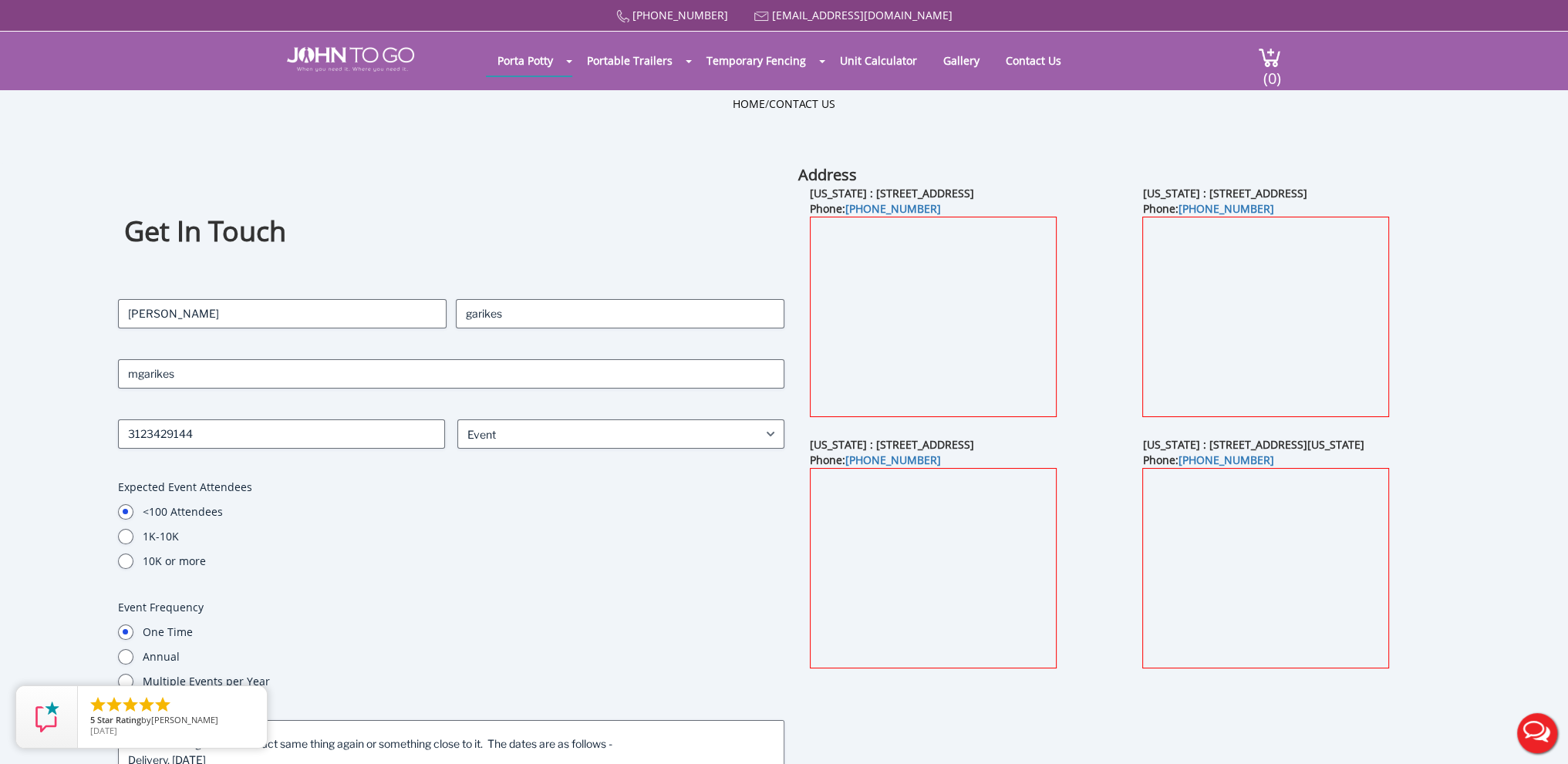
click at [411, 576] on div "Contact Name (Required) [PERSON_NAME] garikes Last Email (Required) mgarikes Ph…" at bounding box center [451, 605] width 666 height 612
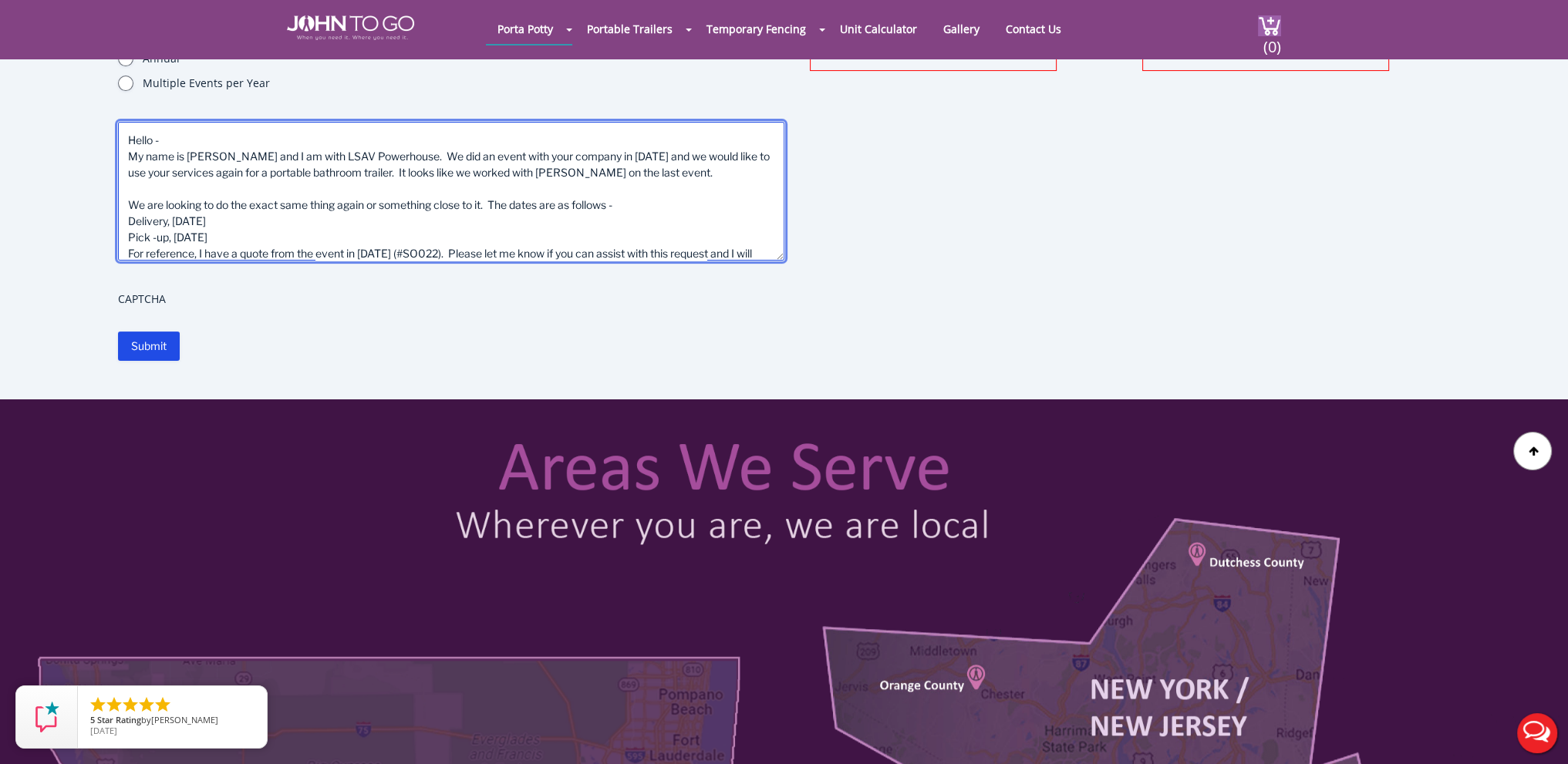
drag, startPoint x: 457, startPoint y: 243, endPoint x: 102, endPoint y: 112, distance: 378.4
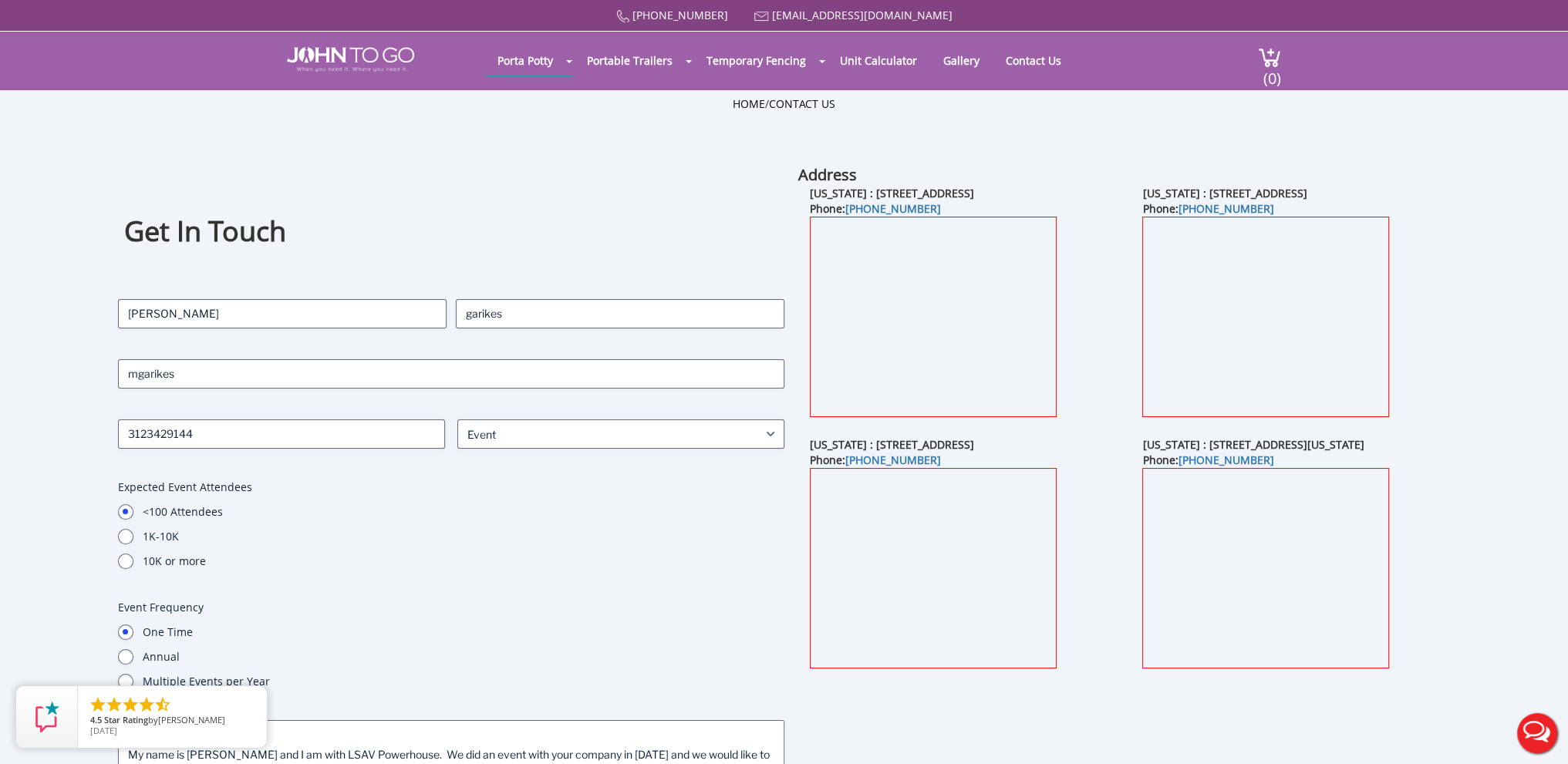
click at [426, 358] on div "Contact Name (Required) [PERSON_NAME] garikes Last Email (Required) mgarikes Ph…" at bounding box center [451, 605] width 666 height 612
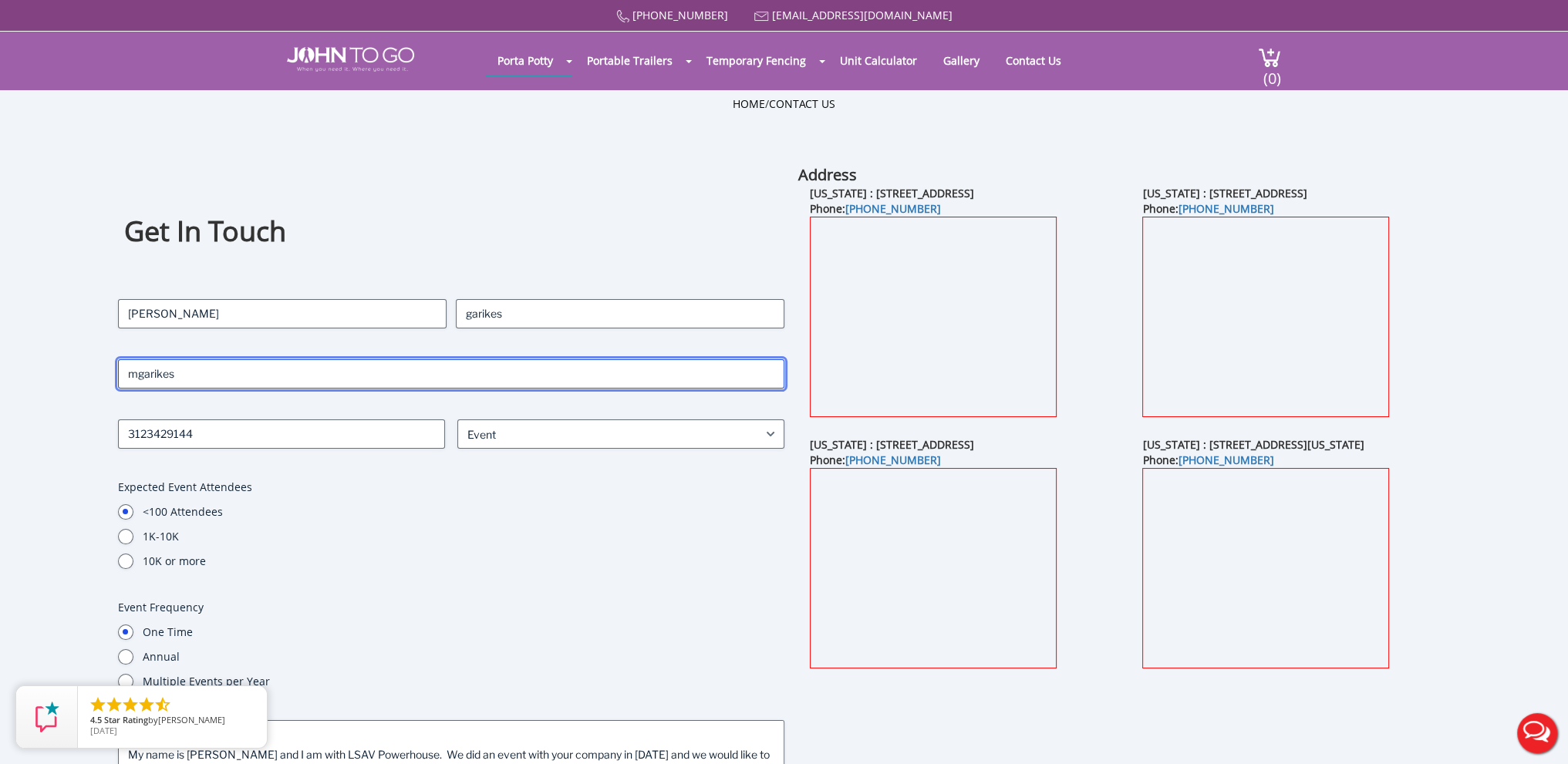
click at [422, 368] on input "mgarikes" at bounding box center [451, 374] width 666 height 29
click at [422, 371] on input "mgarikes" at bounding box center [451, 374] width 666 height 29
drag, startPoint x: 406, startPoint y: 381, endPoint x: 22, endPoint y: 369, distance: 384.2
click at [23, 369] on div "Get In Touch Contact Name (Required) [PERSON_NAME] garikes Last Email (Required…" at bounding box center [784, 581] width 1568 height 834
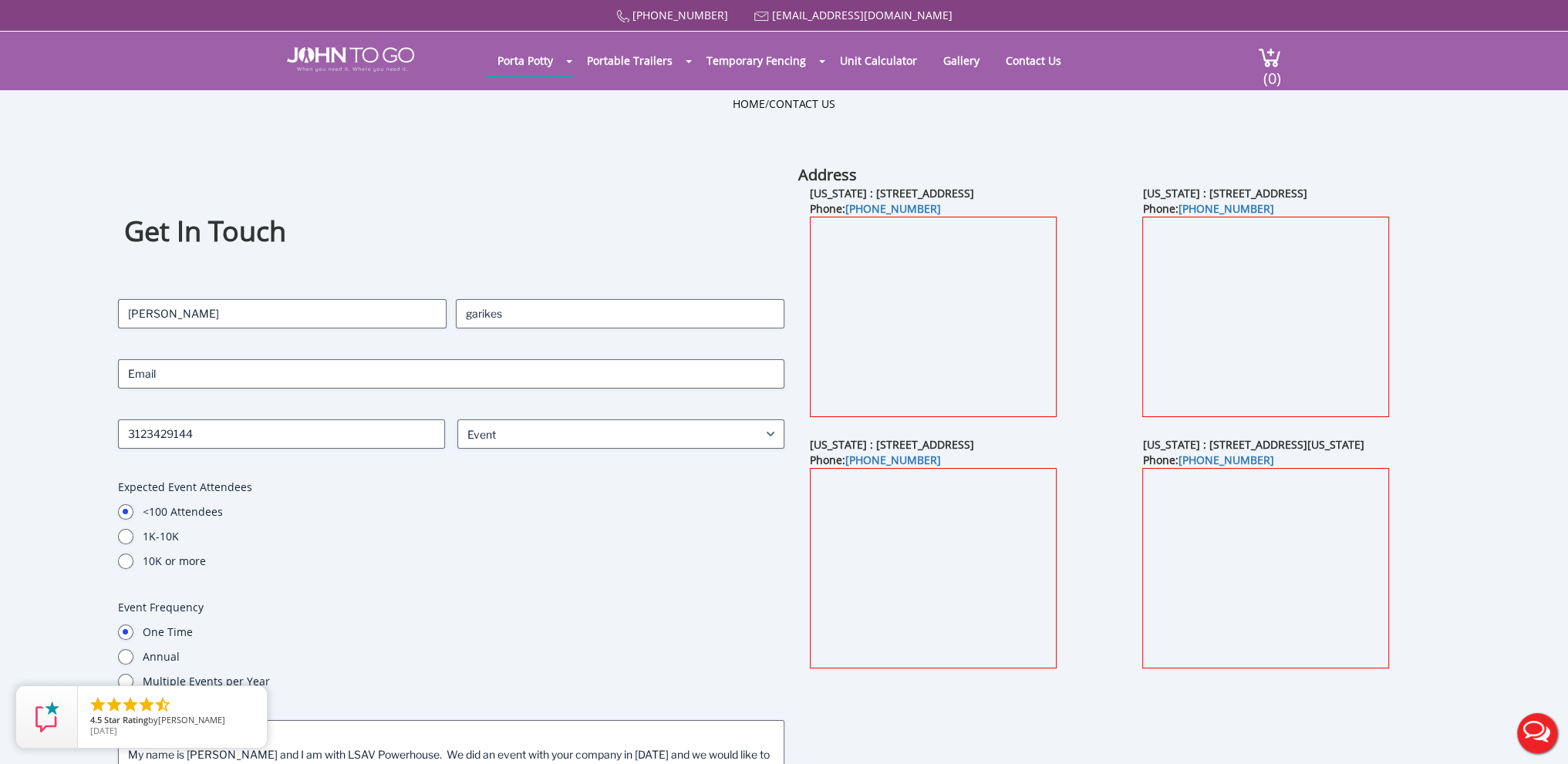
click at [358, 513] on label "<100 Attendees" at bounding box center [463, 512] width 642 height 15
click at [133, 513] on input "<100 Attendees" at bounding box center [126, 512] width 15 height 15
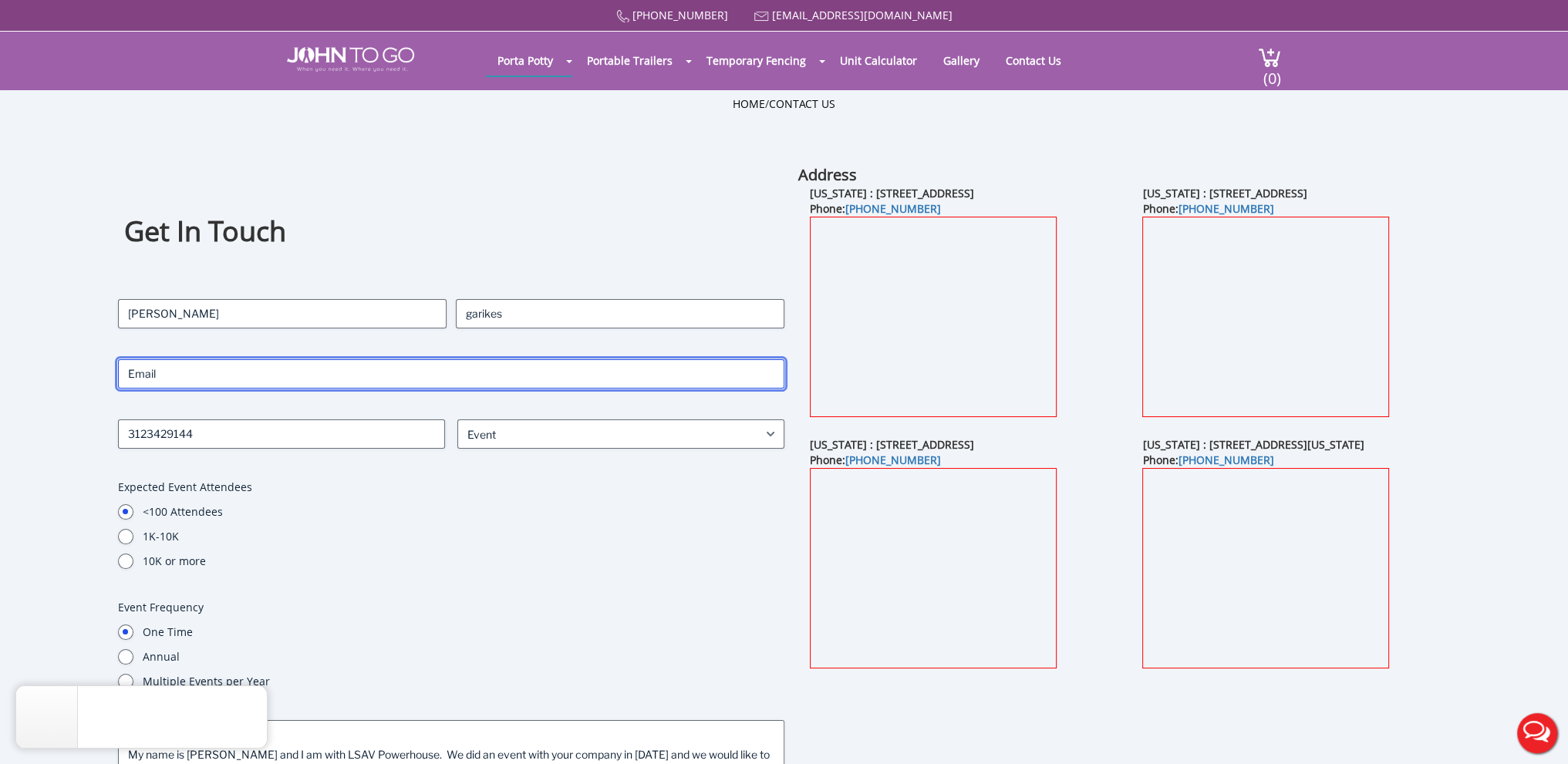
click at [326, 376] on input "Email (Required)" at bounding box center [451, 374] width 666 height 29
type input "[EMAIL_ADDRESS][DOMAIN_NAME]"
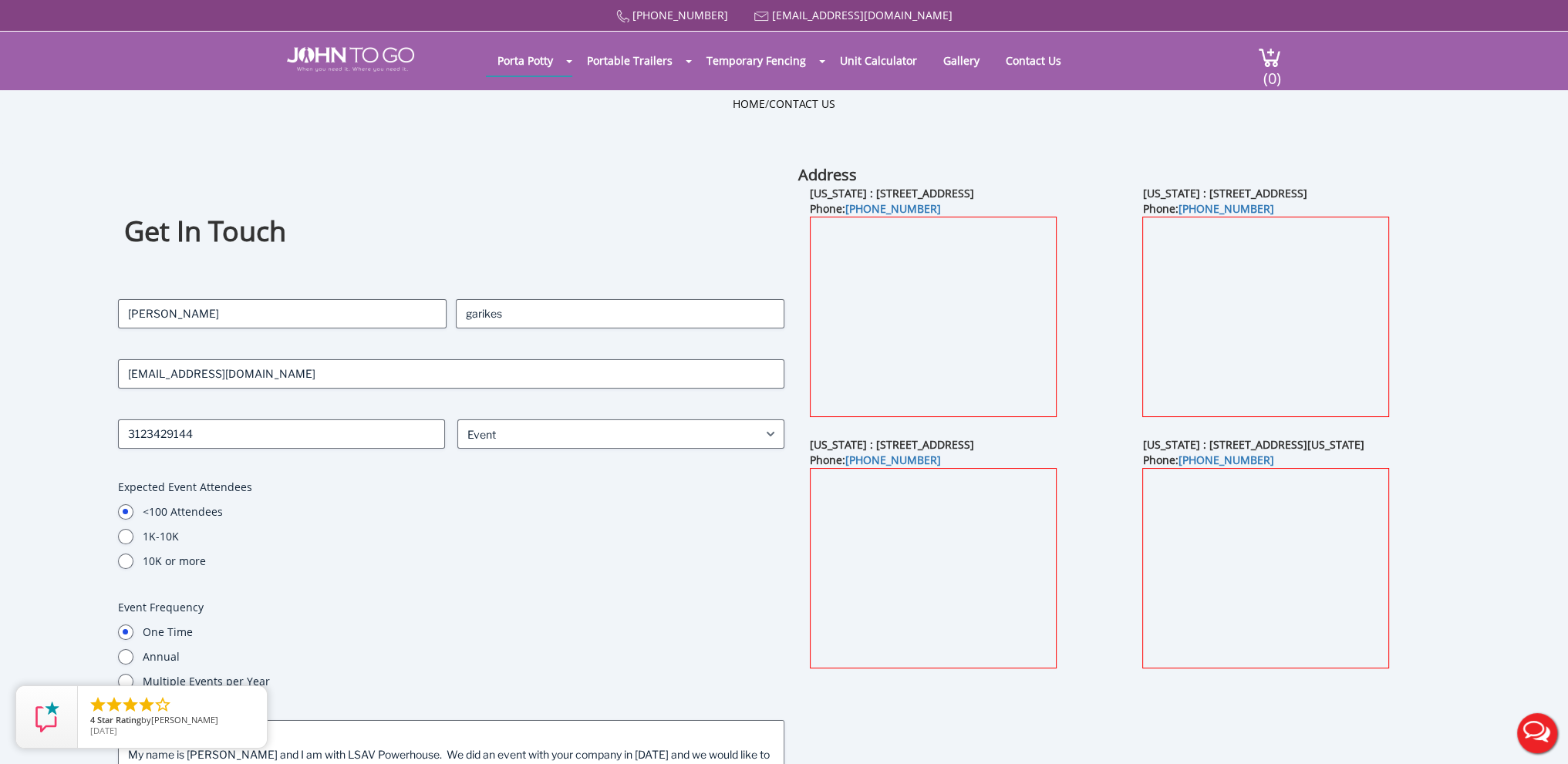
click at [436, 565] on label "10K or more" at bounding box center [463, 561] width 642 height 15
click at [133, 565] on input "10K or more" at bounding box center [126, 561] width 15 height 15
radio input "true"
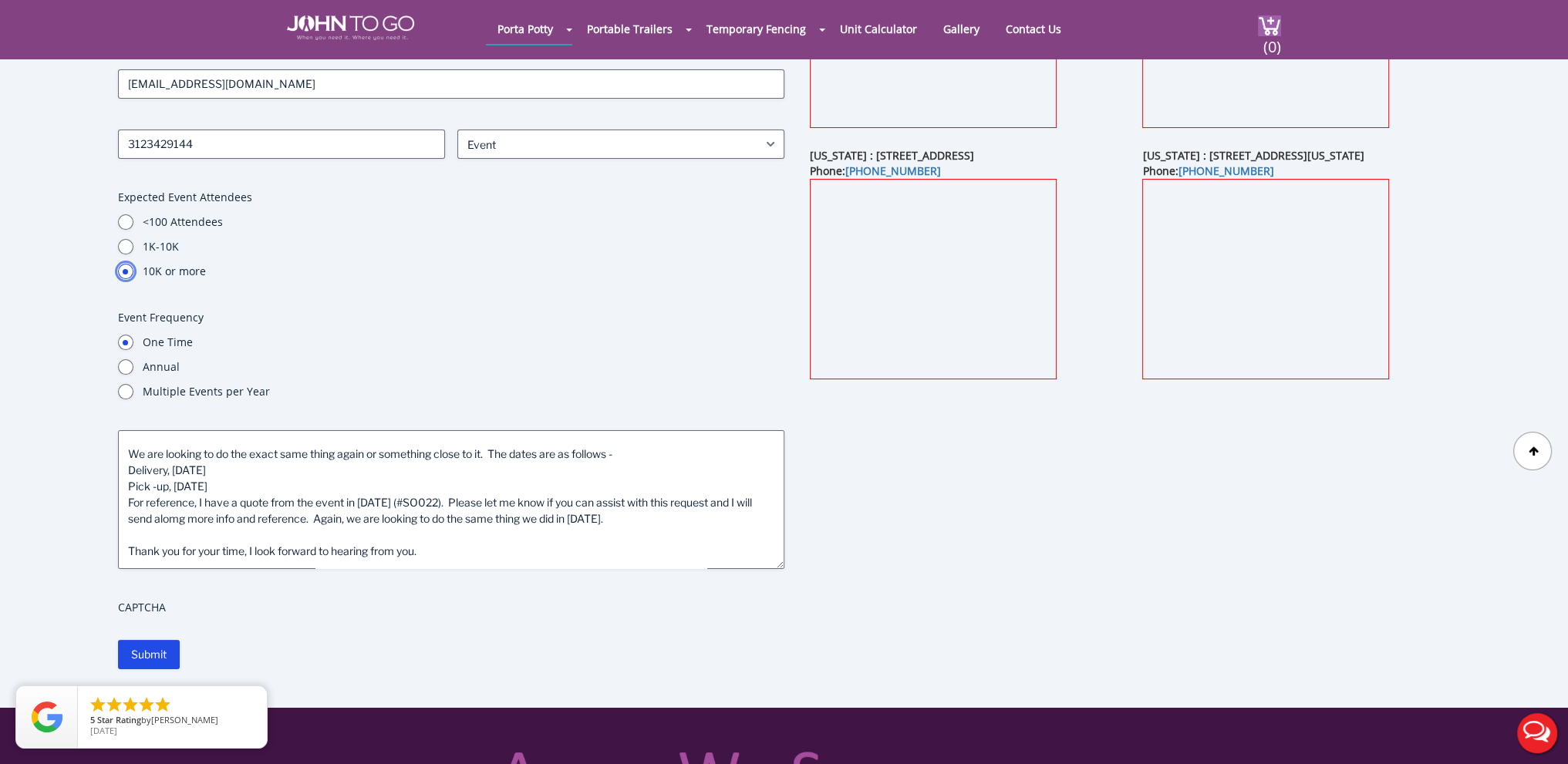
scroll to position [75, 0]
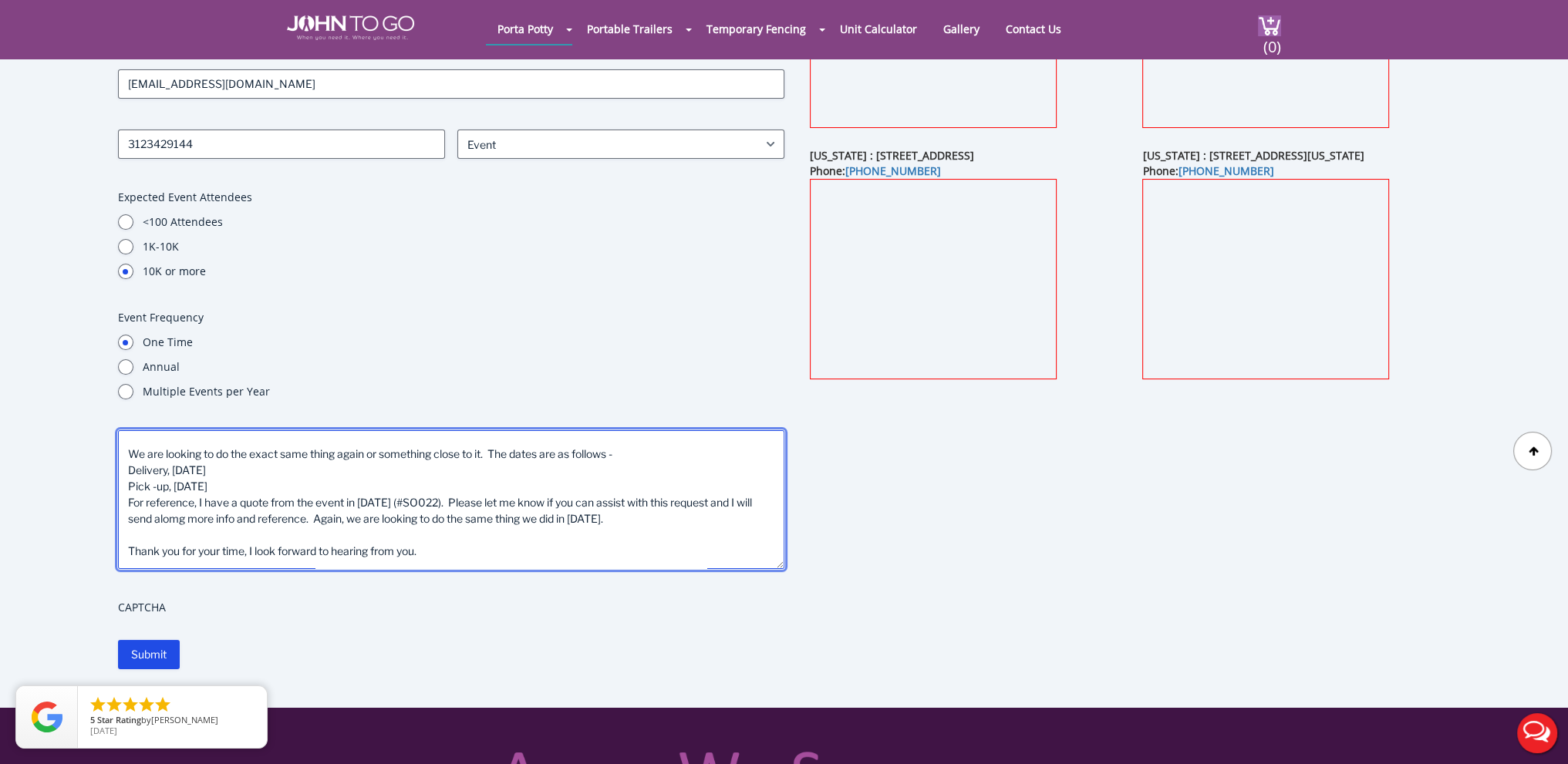
click at [305, 556] on textarea "Hello - My name is [PERSON_NAME] and I am with LSAV Powerhouse. We did an event…" at bounding box center [451, 500] width 666 height 139
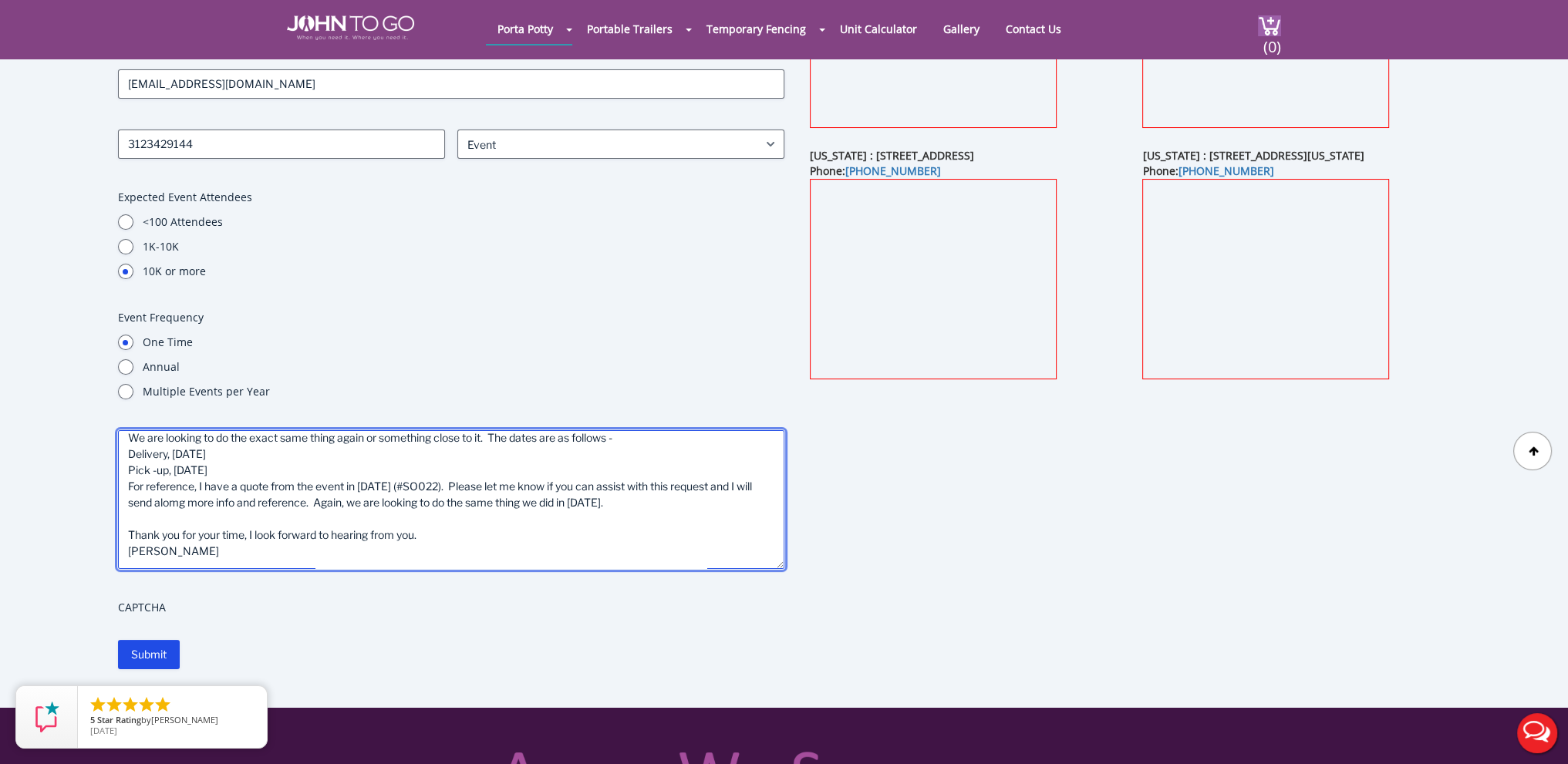
paste textarea "o: 312.491.0123 x116 m: 312.342.9144 e: [EMAIL_ADDRESS][DOMAIN_NAME]"
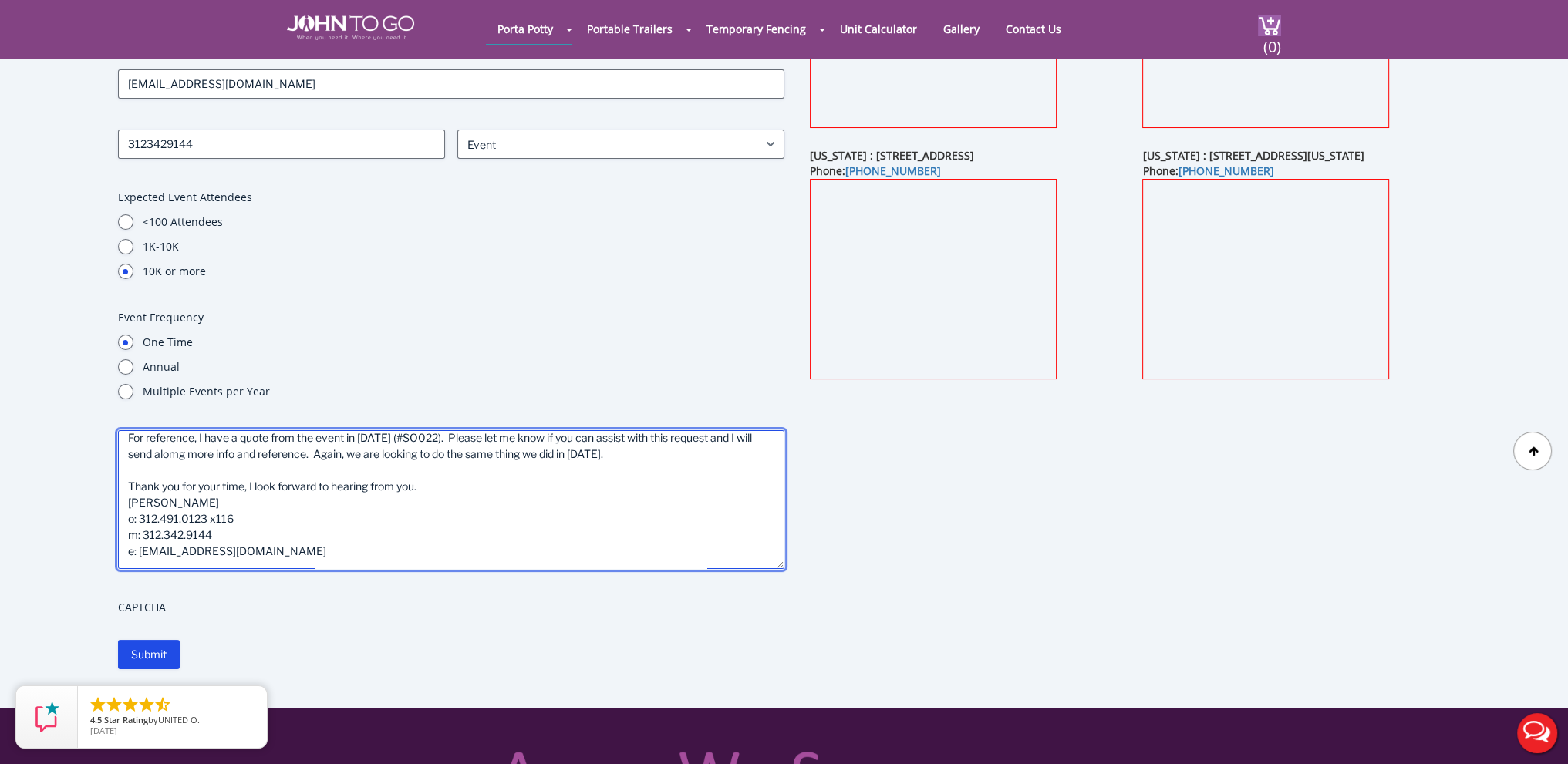
click at [176, 447] on textarea "Hello - My name is [PERSON_NAME] and I am with LSAV Powerhouse. We did an event…" at bounding box center [451, 500] width 666 height 139
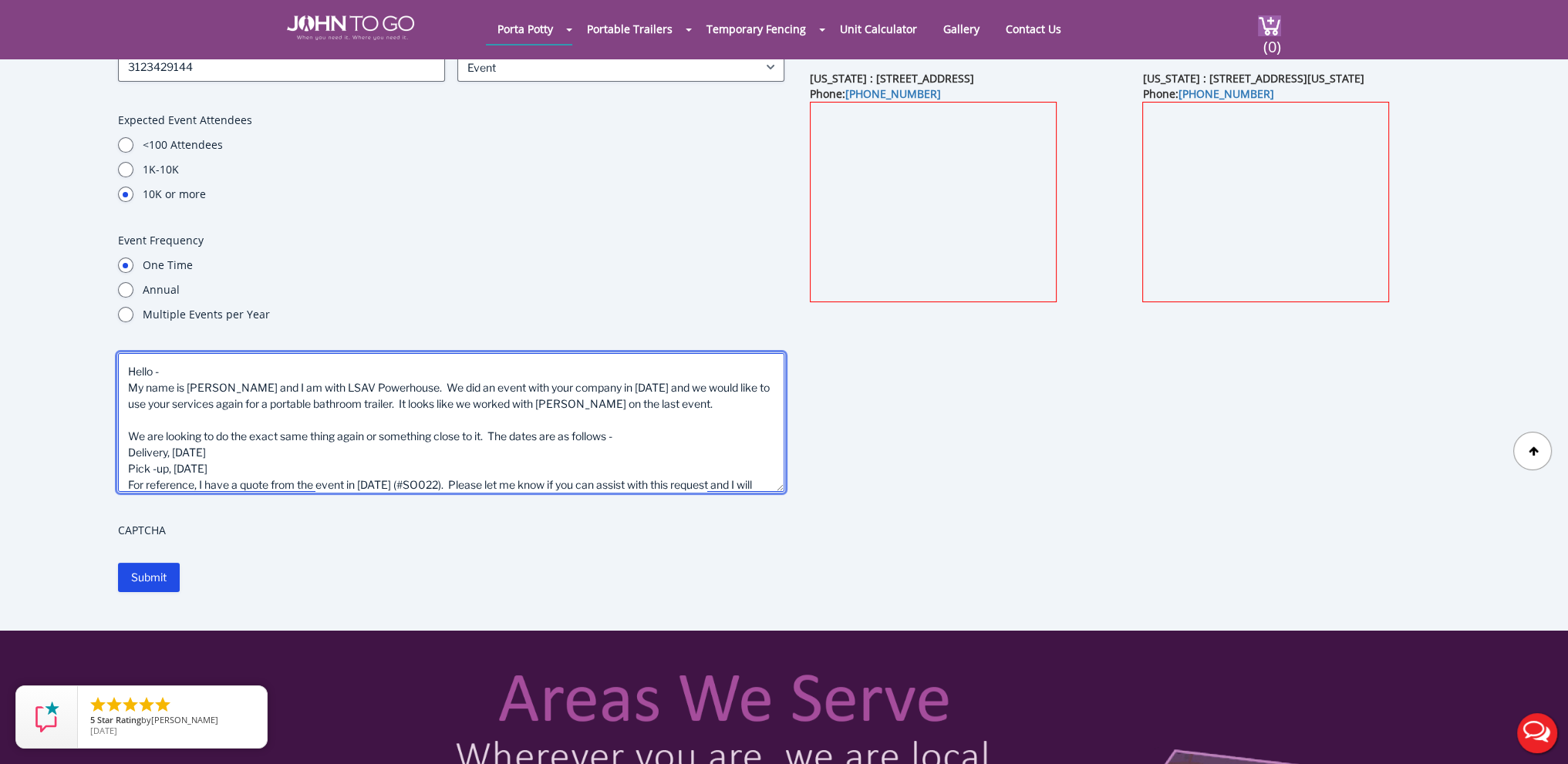
scroll to position [140, 0]
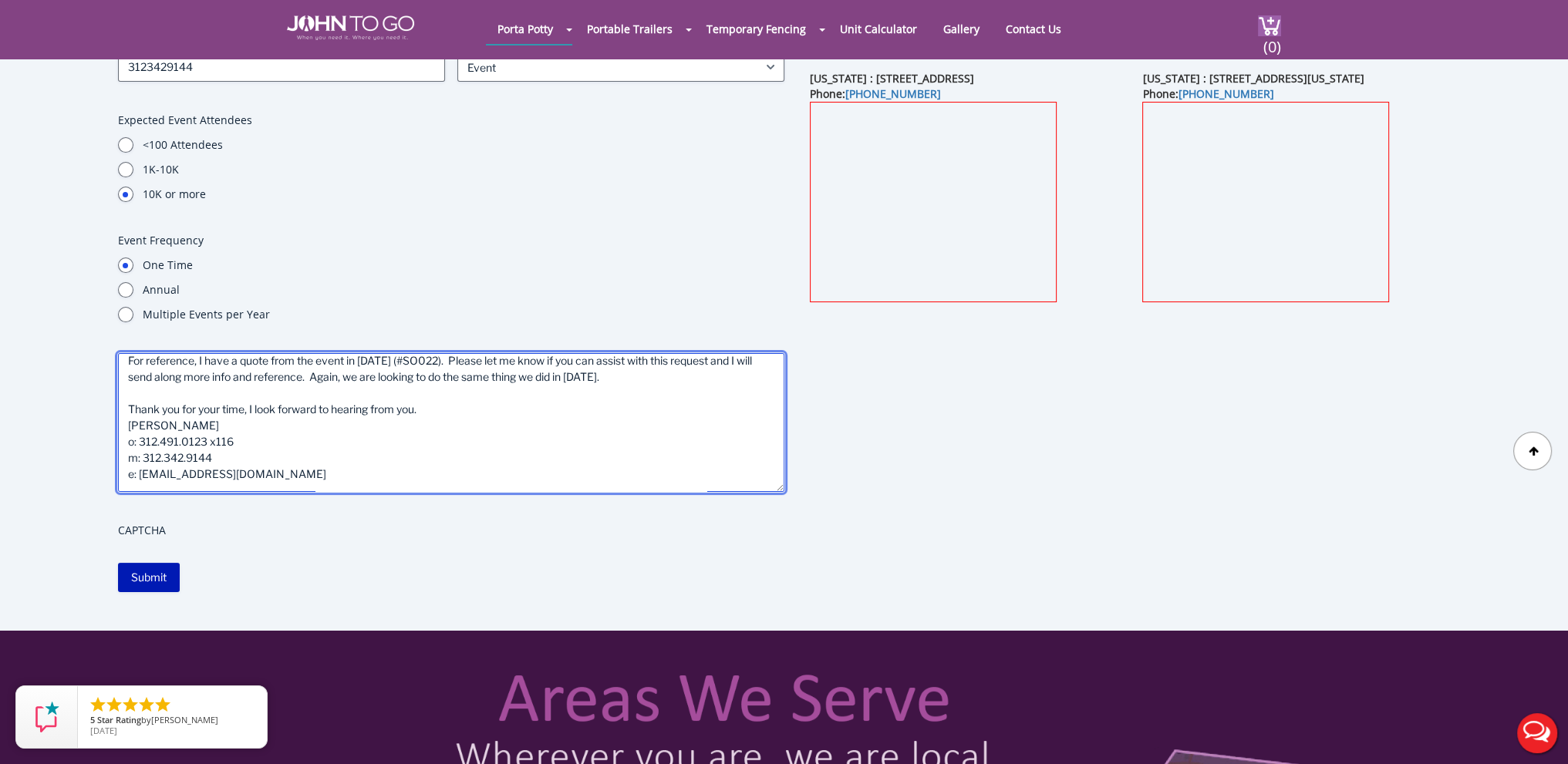
type textarea "Hello - My name is [PERSON_NAME] and I am with LSAV Powerhouse. We did an event…"
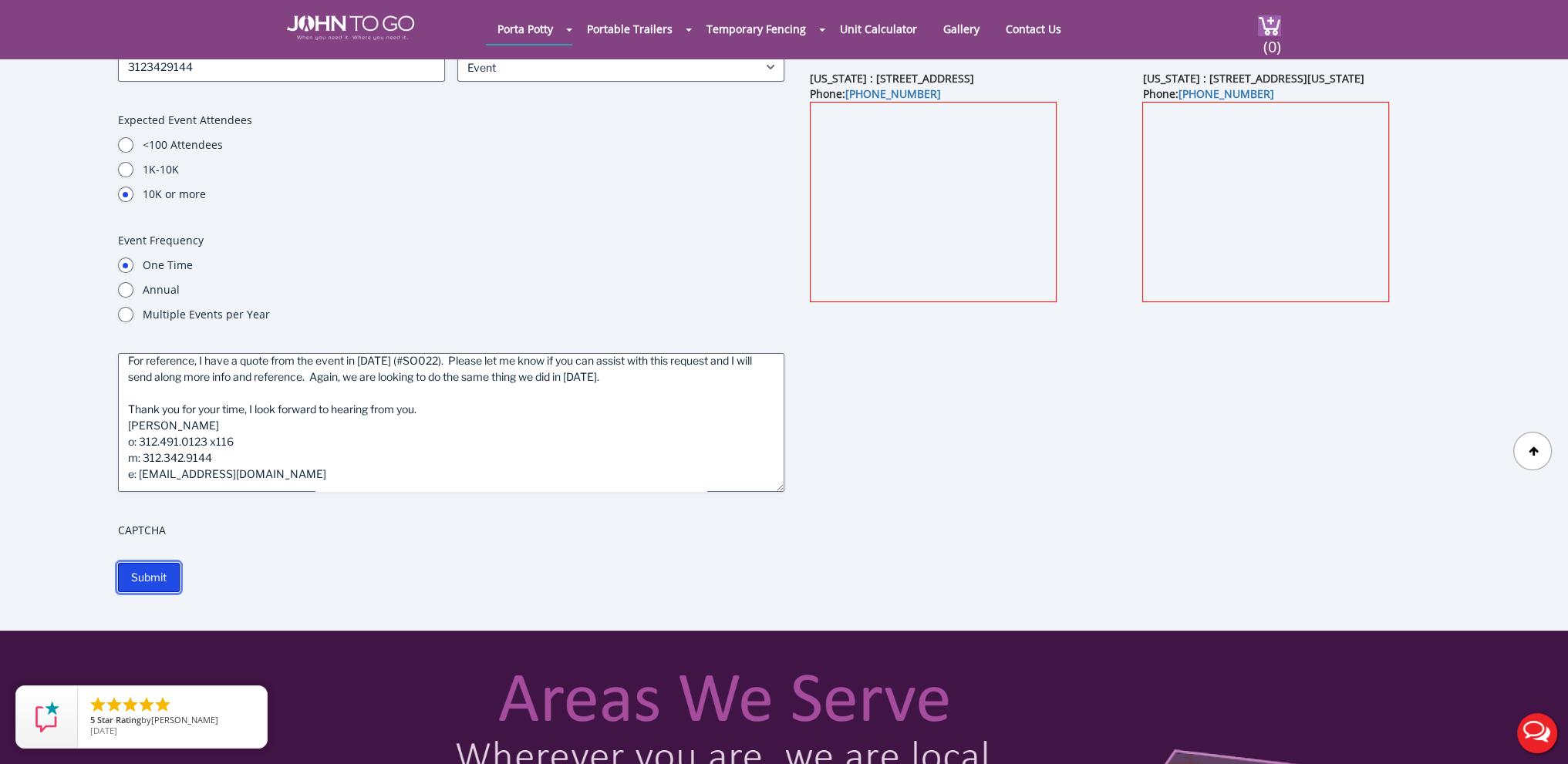
click at [153, 576] on input "Submit" at bounding box center [149, 577] width 62 height 29
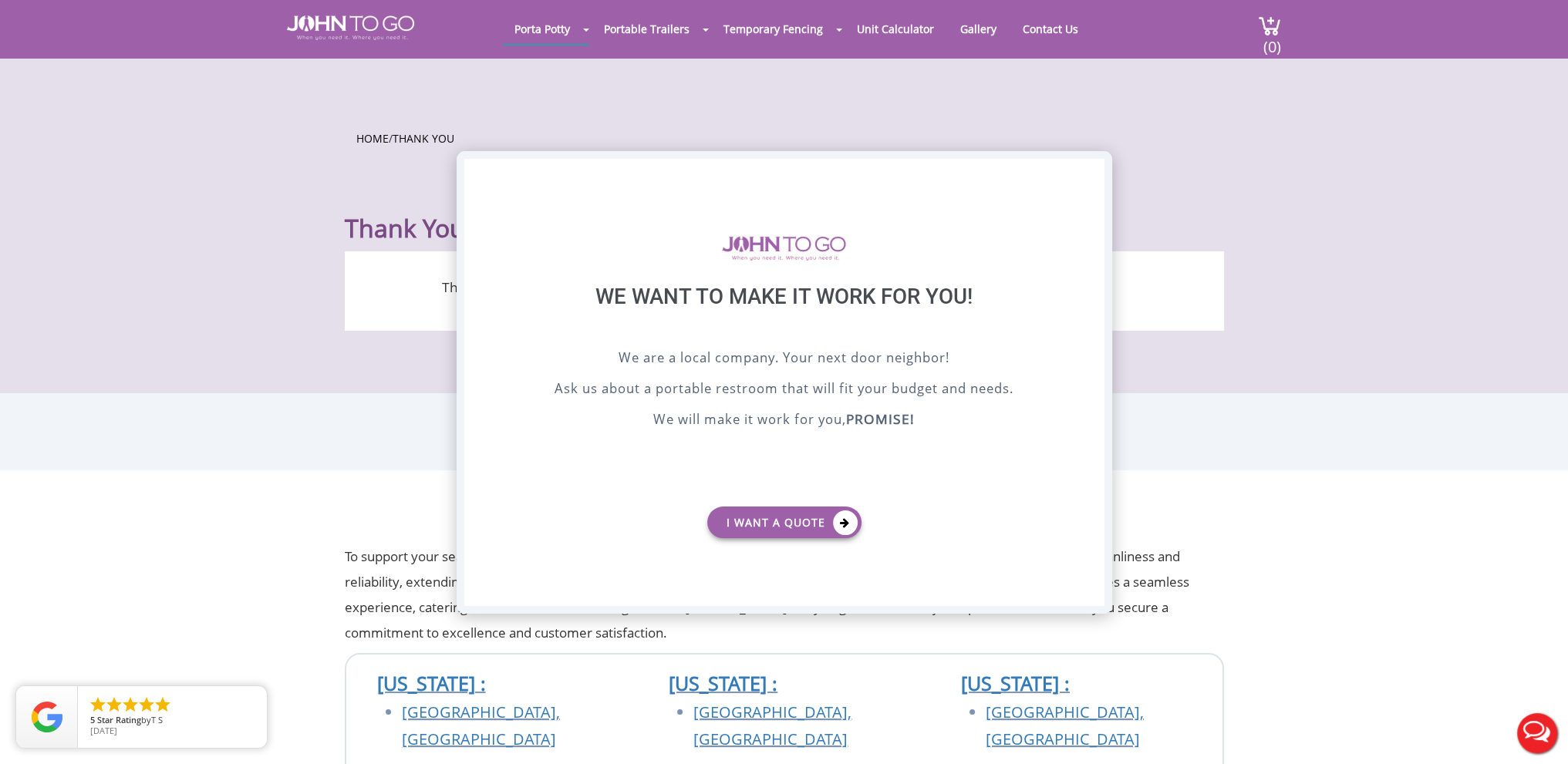
click at [1094, 164] on div "X" at bounding box center [1091, 172] width 24 height 26
